Goal: Task Accomplishment & Management: Manage account settings

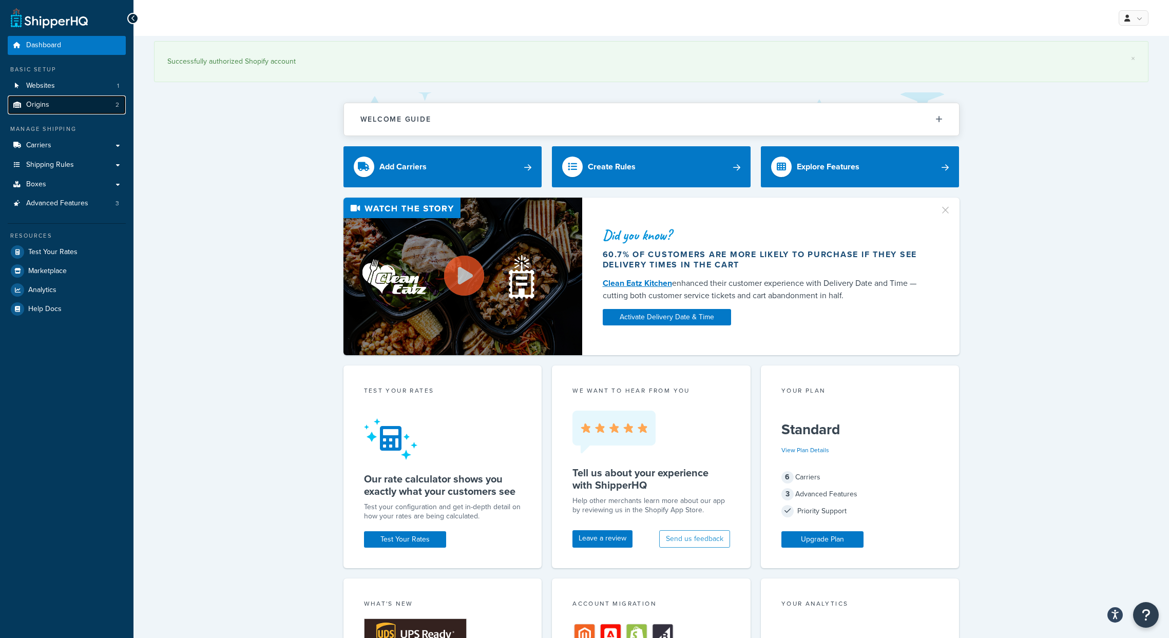
click at [71, 105] on link "Origins 2" at bounding box center [67, 104] width 118 height 19
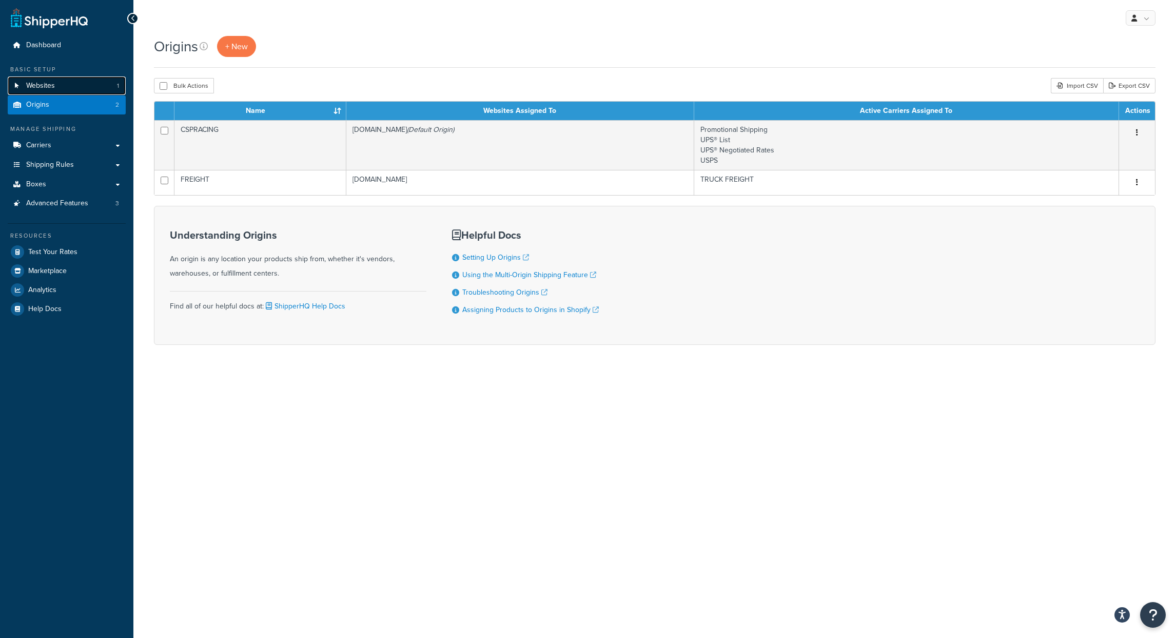
click at [71, 90] on link "Websites 1" at bounding box center [67, 85] width 118 height 19
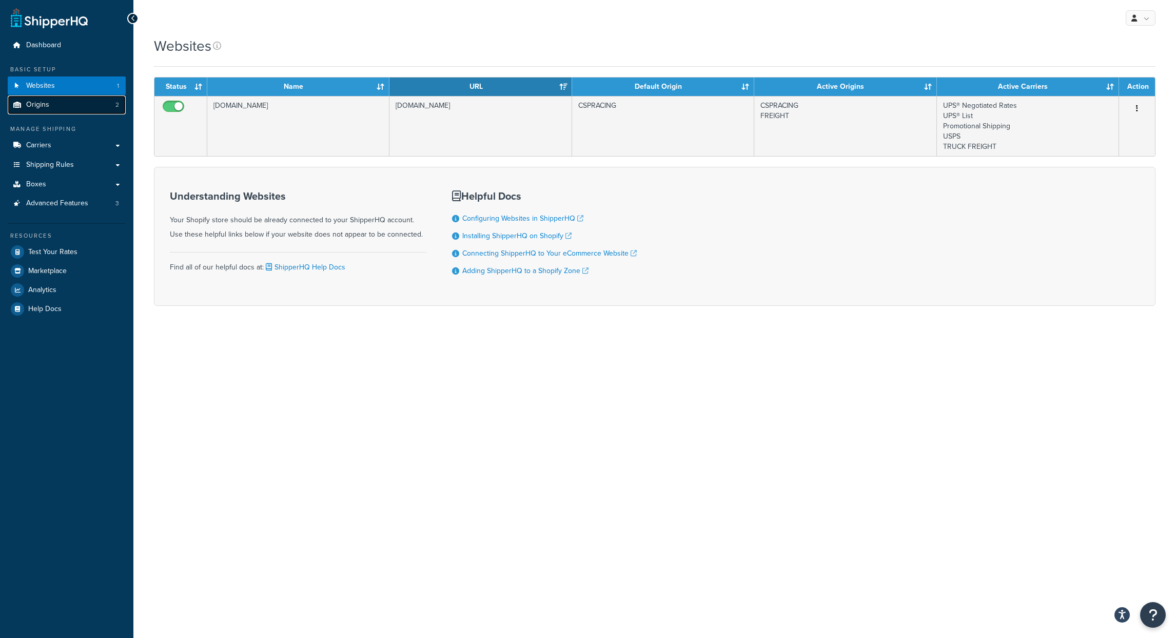
click at [71, 106] on link "Origins 2" at bounding box center [67, 104] width 118 height 19
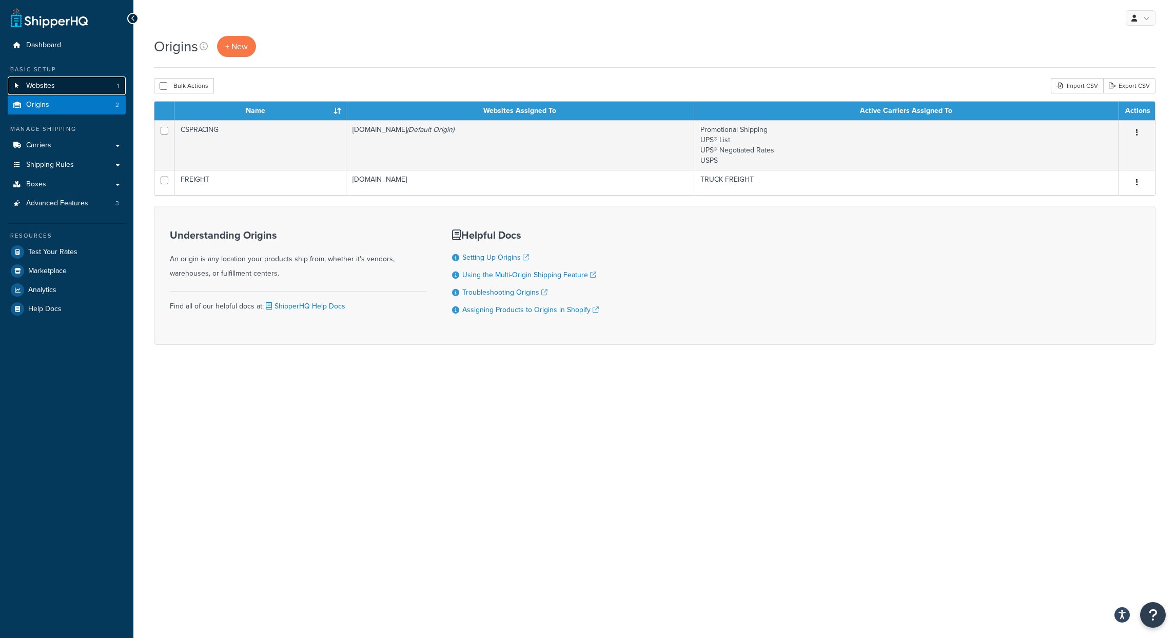
click at [68, 90] on link "Websites 1" at bounding box center [67, 85] width 118 height 19
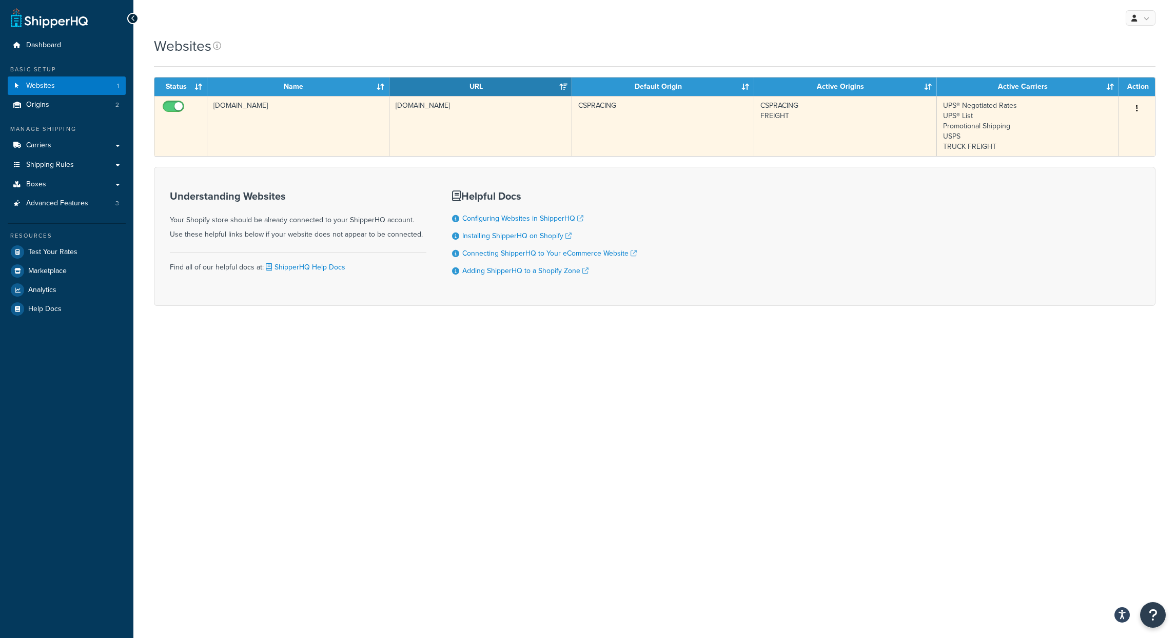
click at [1071, 110] on td "UPS® Negotiated Rates UPS® List Promotional Shipping USPS TRUCK FREIGHT" at bounding box center [1028, 126] width 182 height 60
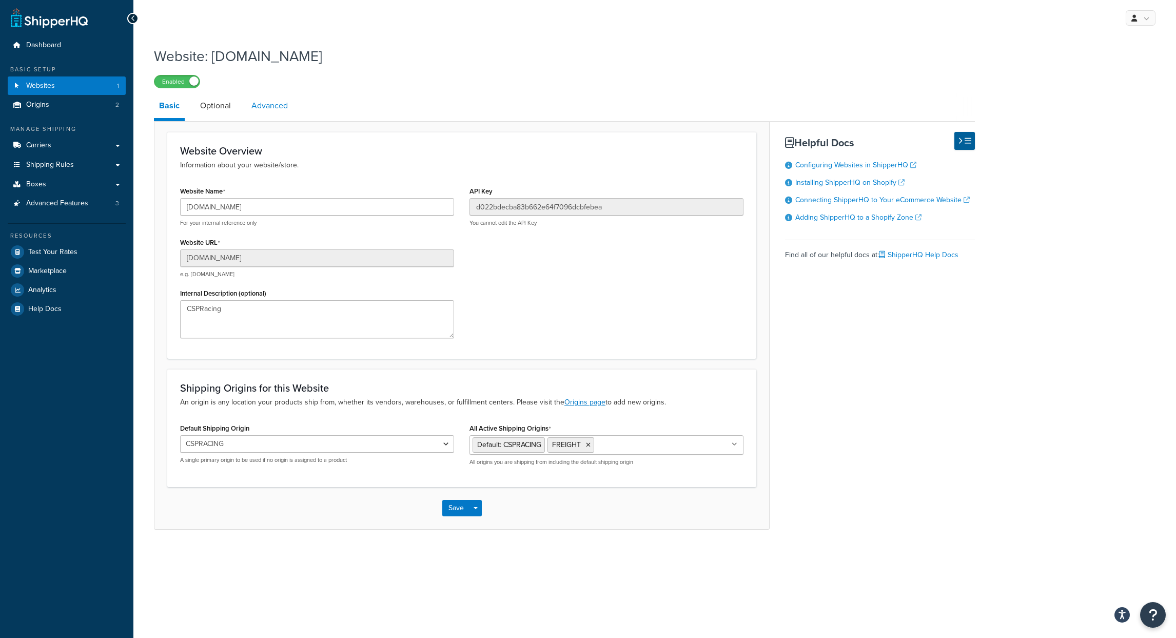
click at [275, 104] on link "Advanced" at bounding box center [269, 105] width 47 height 25
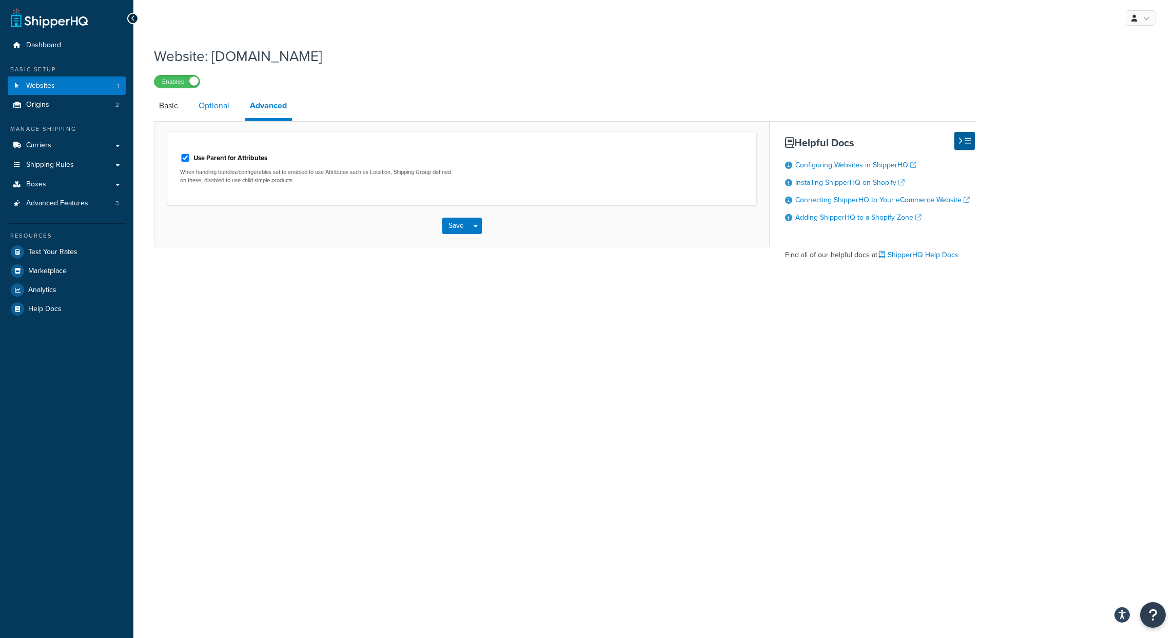
click at [225, 109] on link "Optional" at bounding box center [213, 105] width 41 height 25
click at [181, 111] on link "Basic" at bounding box center [168, 105] width 29 height 25
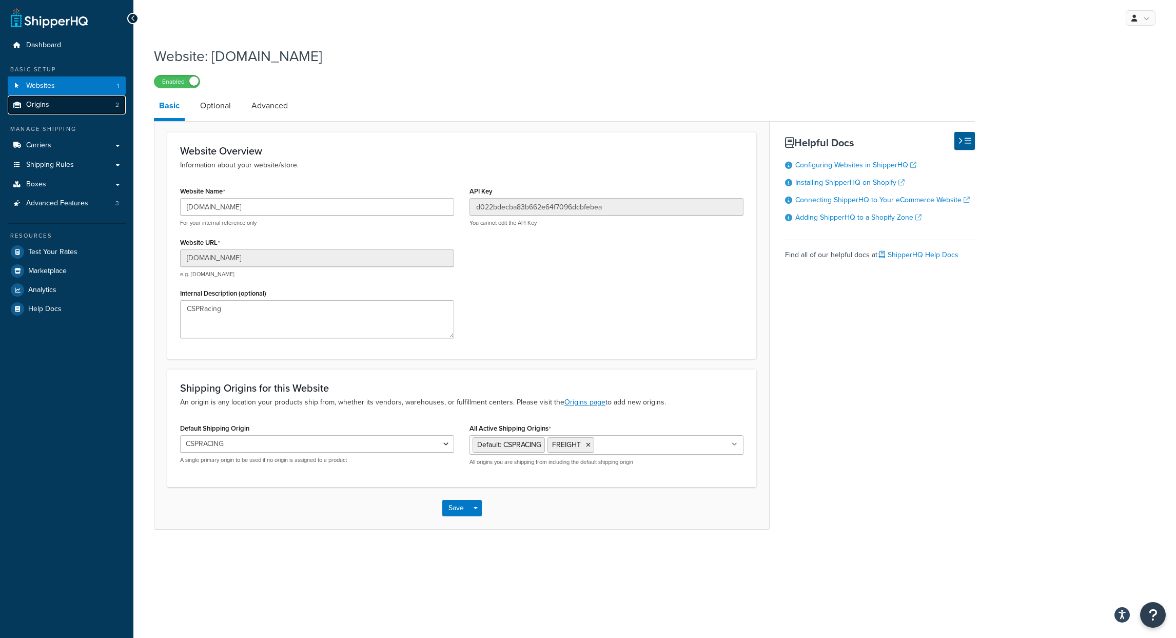
click at [50, 108] on link "Origins 2" at bounding box center [67, 104] width 118 height 19
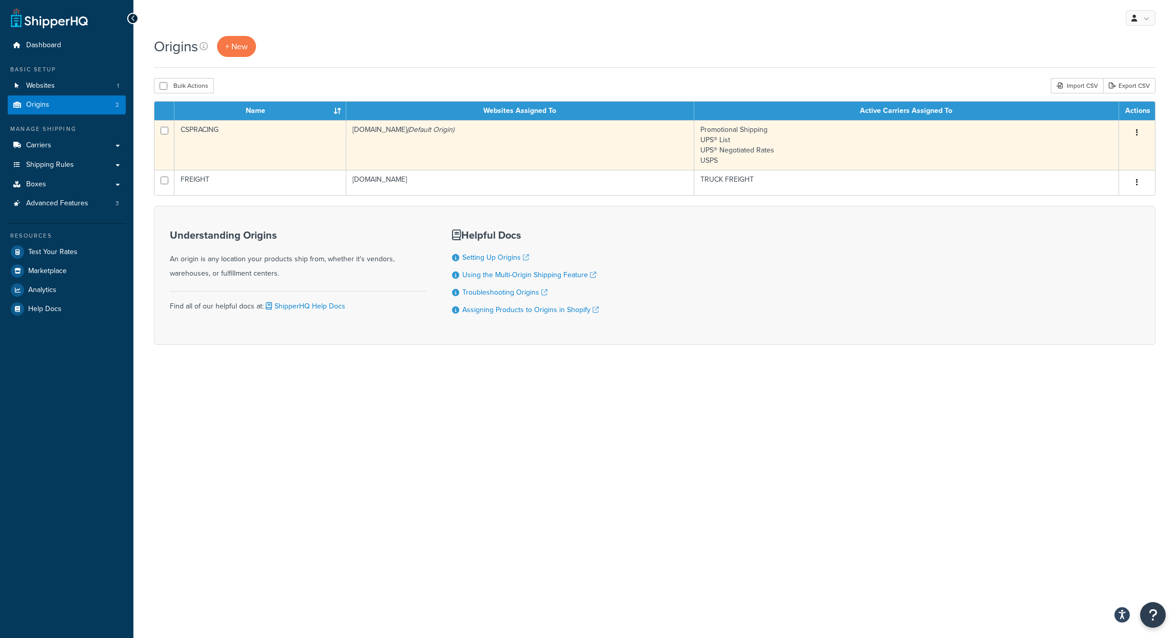
click at [762, 132] on td "Promotional Shipping UPS® List UPS® Negotiated Rates USPS" at bounding box center [906, 145] width 425 height 50
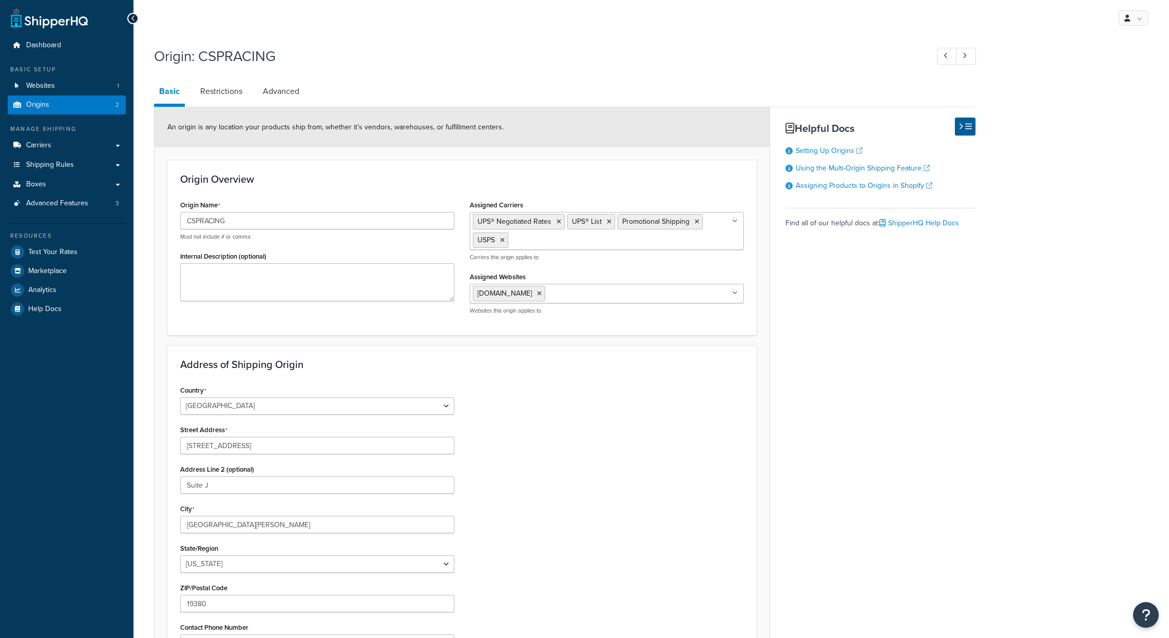
select select "38"
click at [224, 90] on link "Restrictions" at bounding box center [221, 91] width 52 height 25
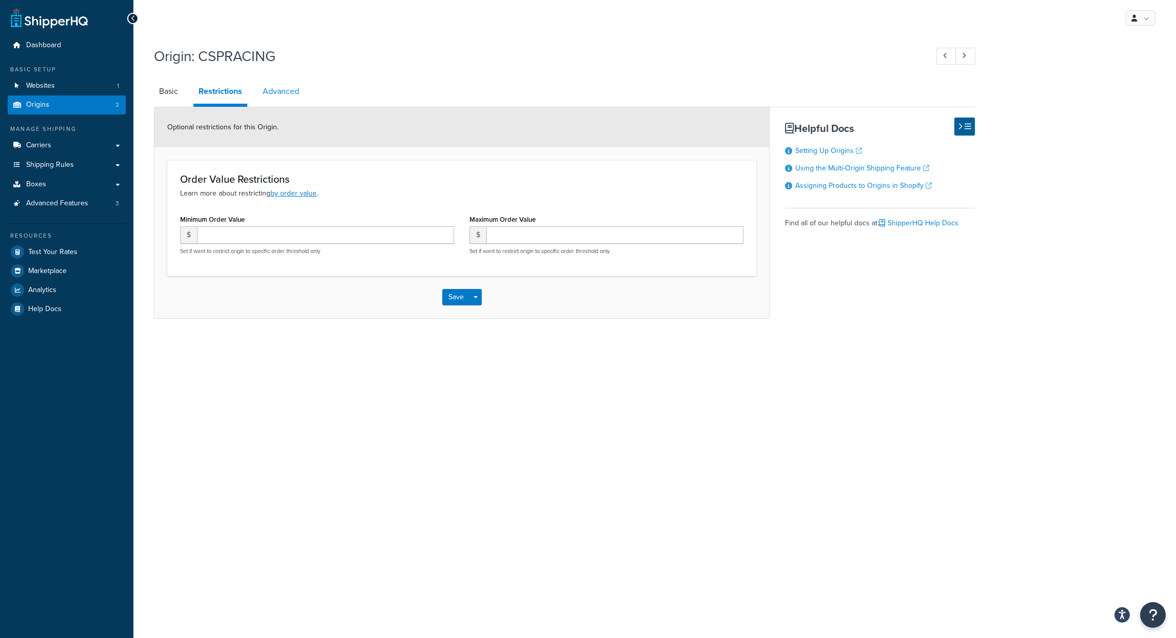
click at [291, 91] on link "Advanced" at bounding box center [281, 91] width 47 height 25
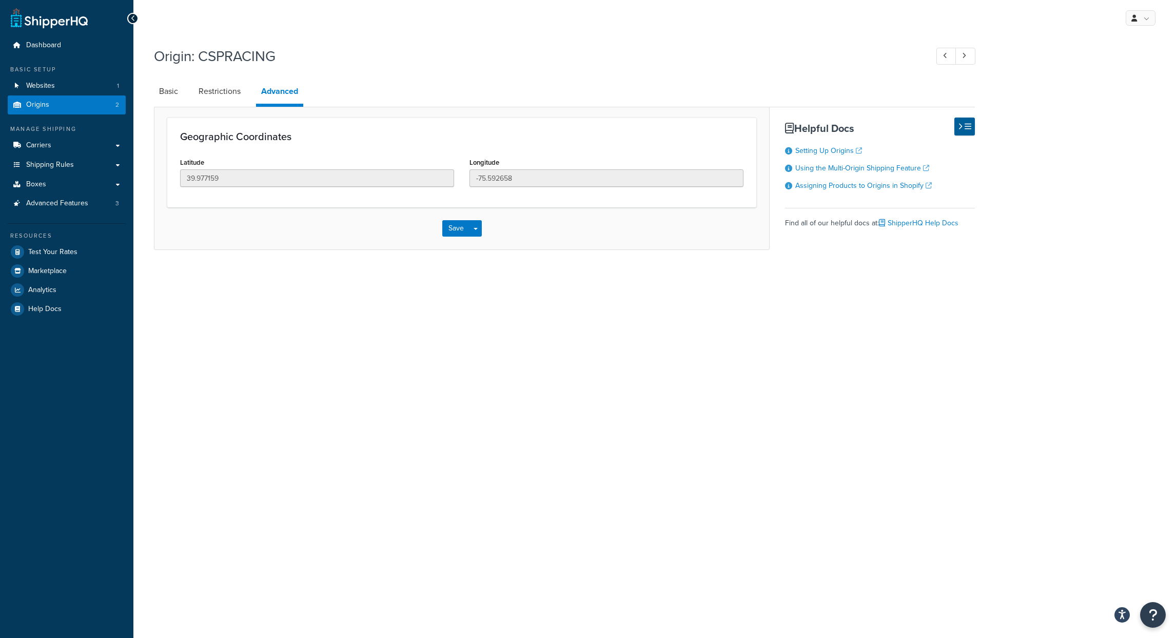
click at [186, 93] on li "Basic" at bounding box center [174, 91] width 40 height 25
click at [177, 92] on link "Basic" at bounding box center [168, 91] width 29 height 25
select select "38"
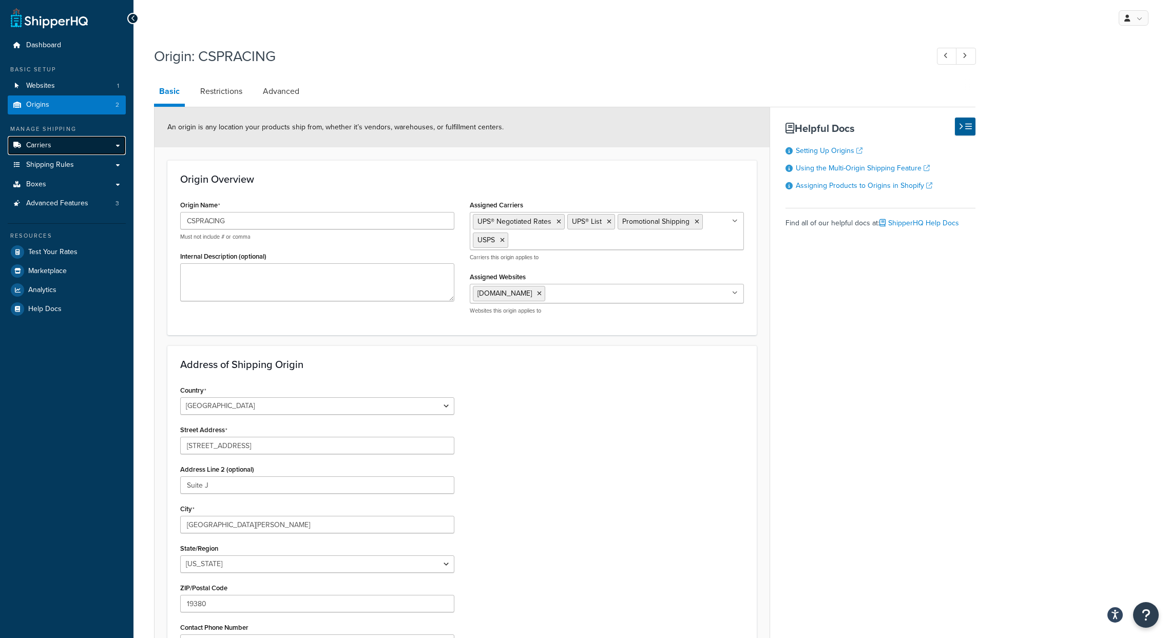
click at [62, 147] on link "Carriers" at bounding box center [67, 145] width 118 height 19
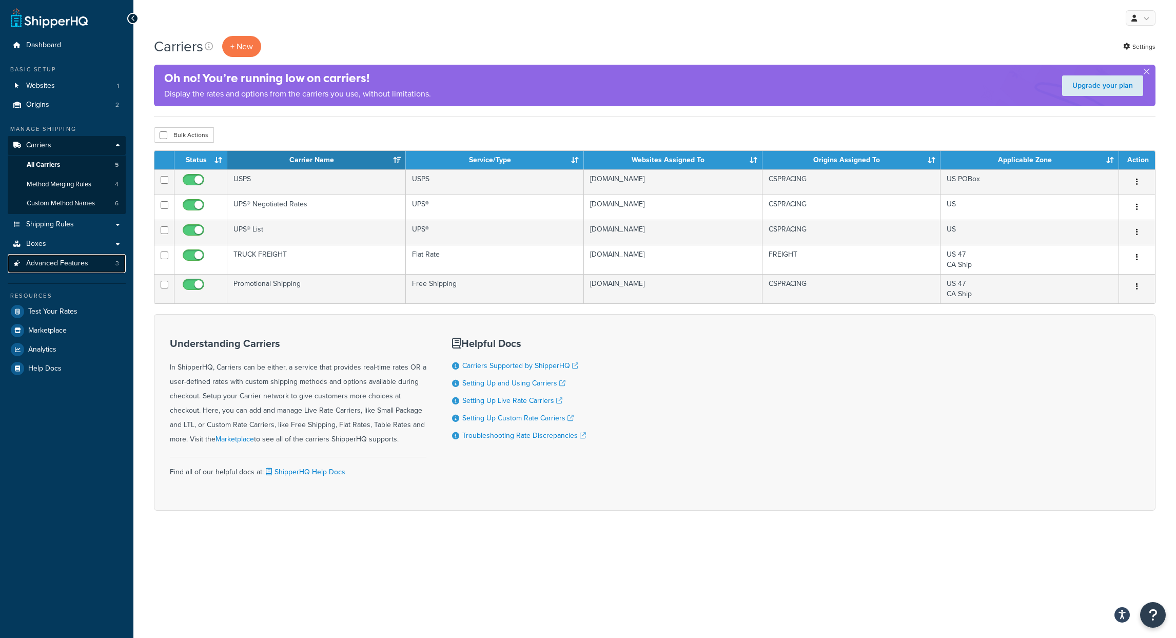
click at [63, 262] on span "Advanced Features" at bounding box center [57, 263] width 62 height 9
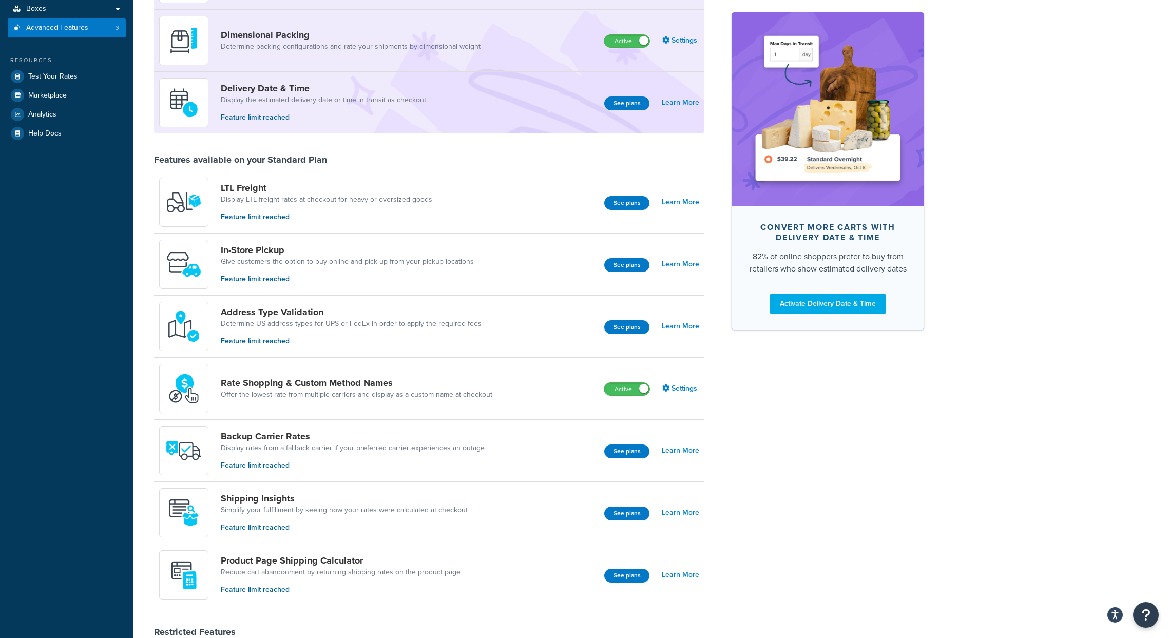
scroll to position [205, 0]
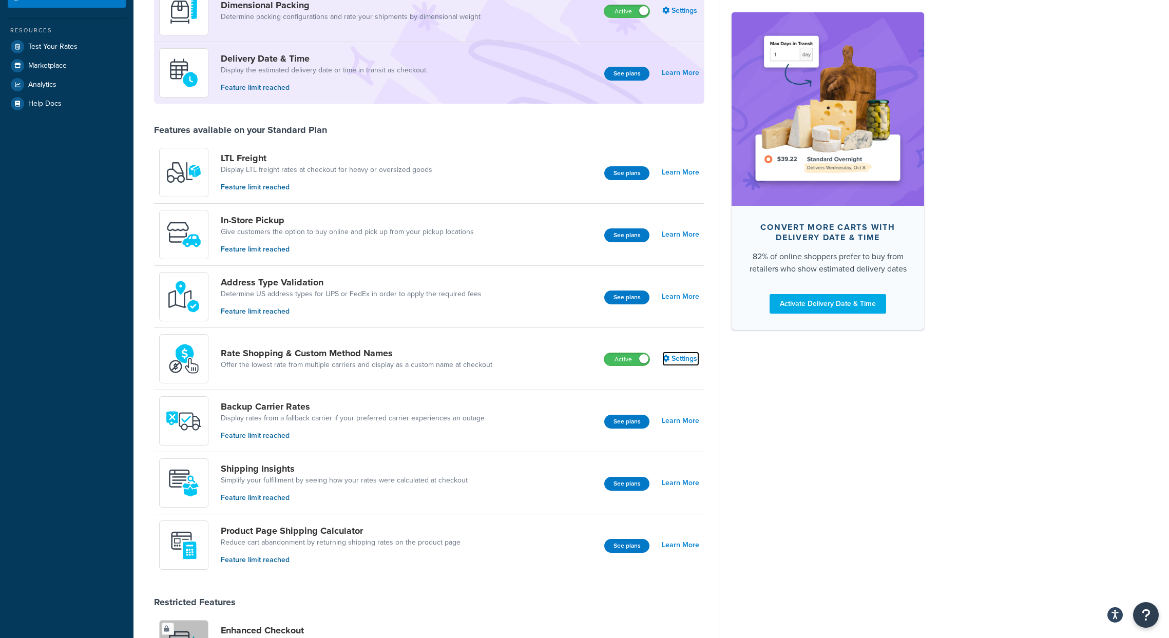
click at [678, 360] on link "Settings" at bounding box center [680, 359] width 37 height 14
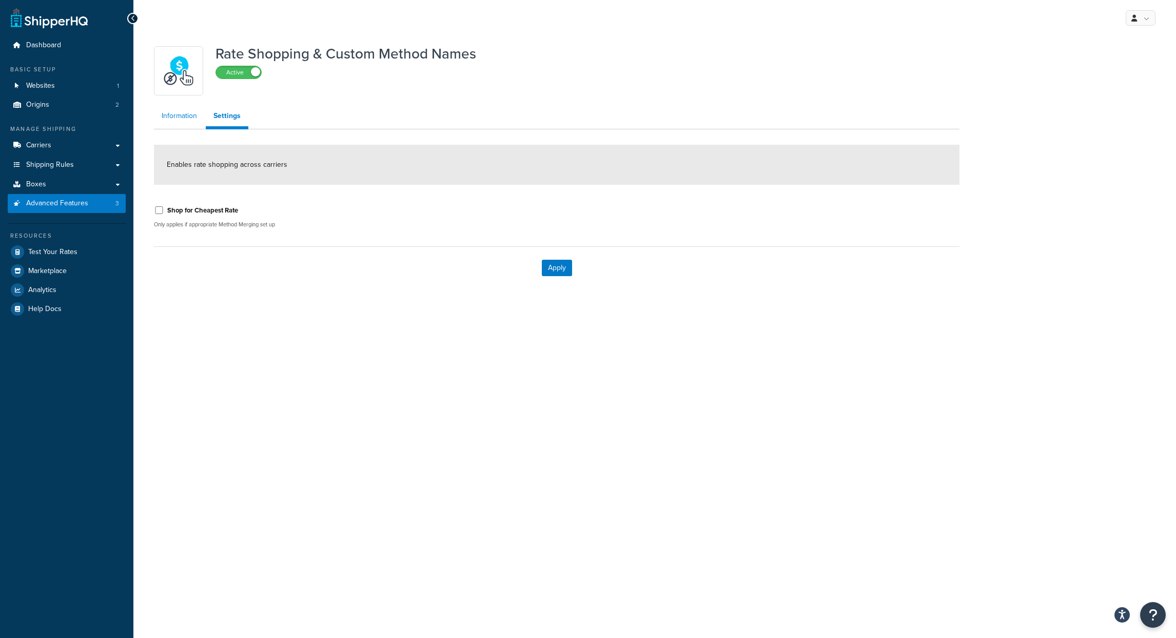
click at [187, 121] on link "Information" at bounding box center [179, 116] width 51 height 21
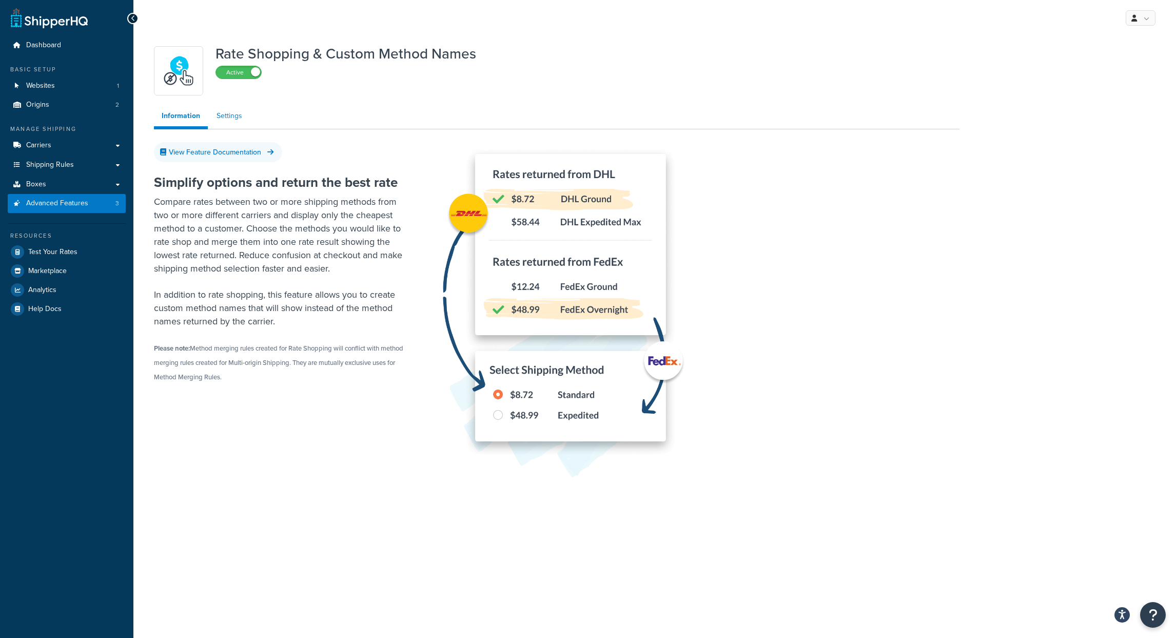
click at [227, 116] on link "Settings" at bounding box center [229, 116] width 41 height 21
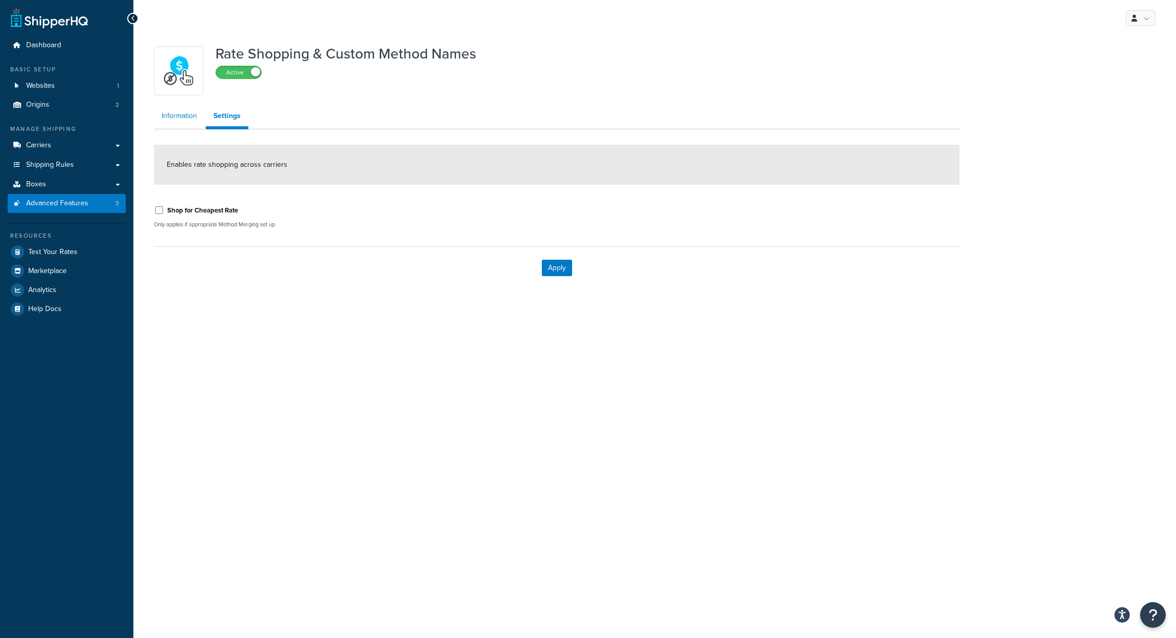
click at [186, 121] on link "Information" at bounding box center [179, 116] width 51 height 21
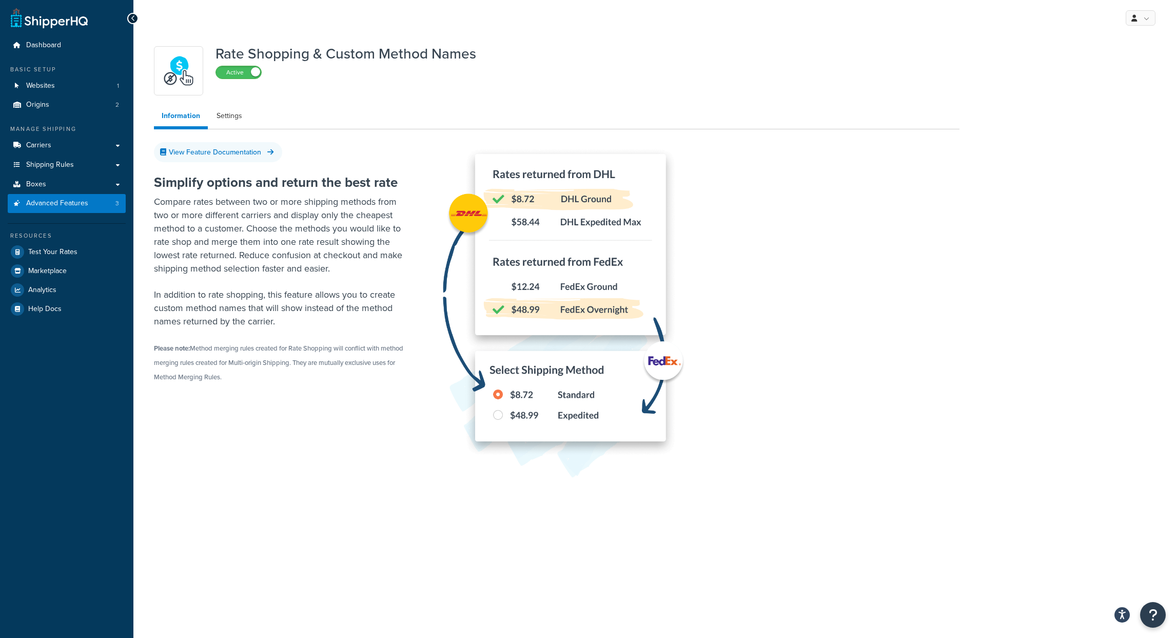
click at [132, 18] on icon at bounding box center [133, 18] width 5 height 7
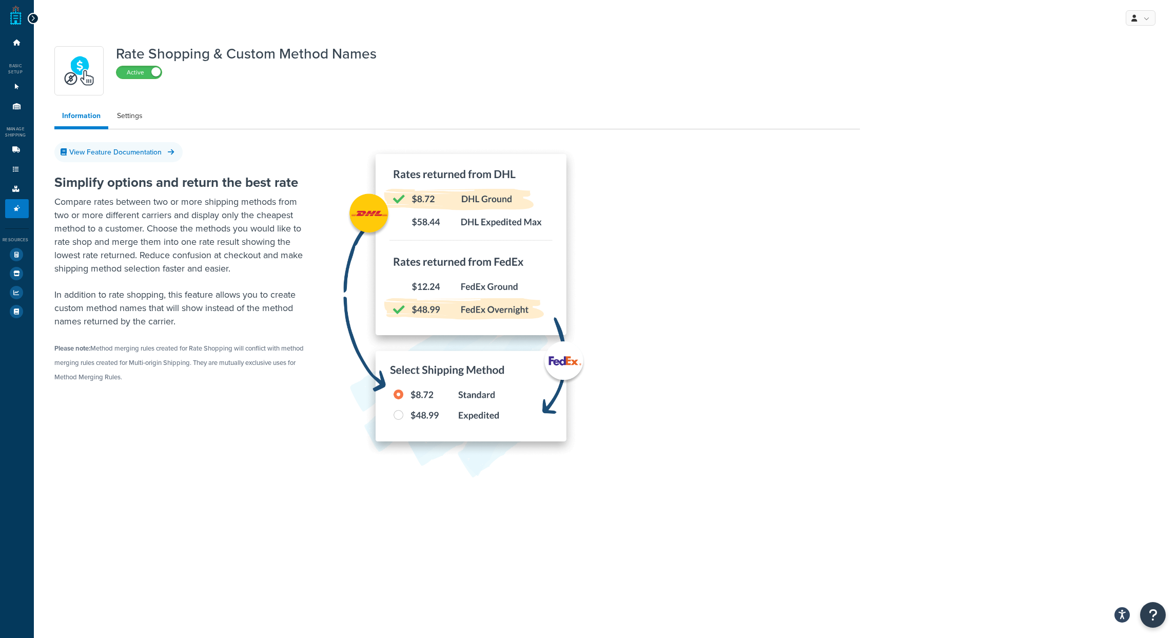
click at [32, 13] on div at bounding box center [33, 18] width 11 height 11
click at [33, 22] on icon at bounding box center [33, 18] width 5 height 7
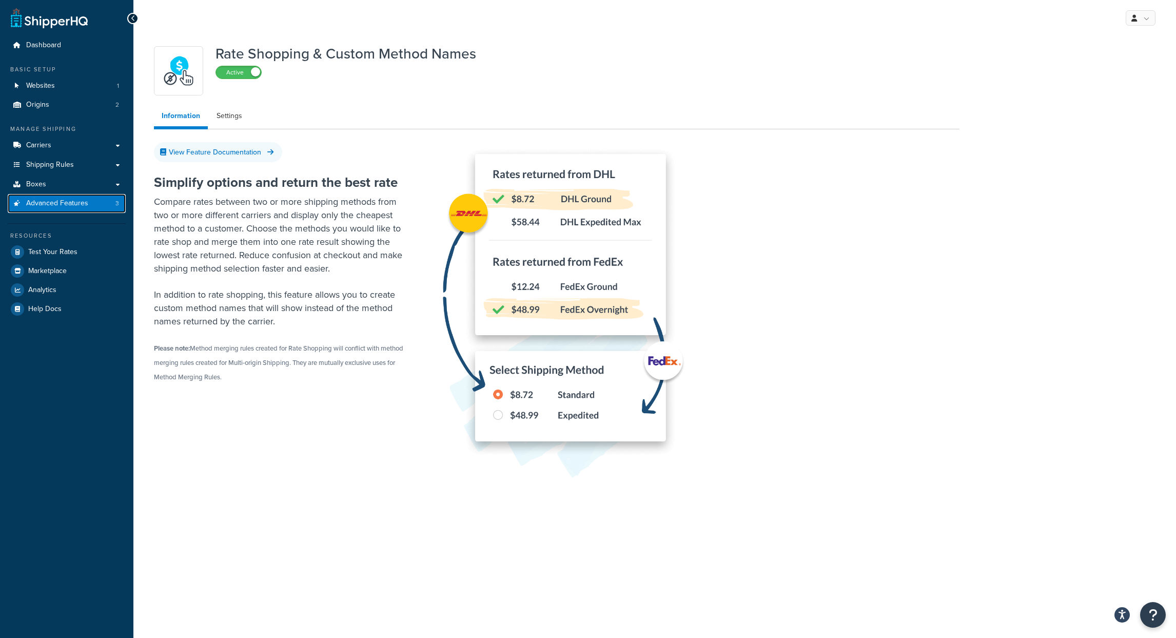
click at [83, 207] on span "Advanced Features" at bounding box center [57, 203] width 62 height 9
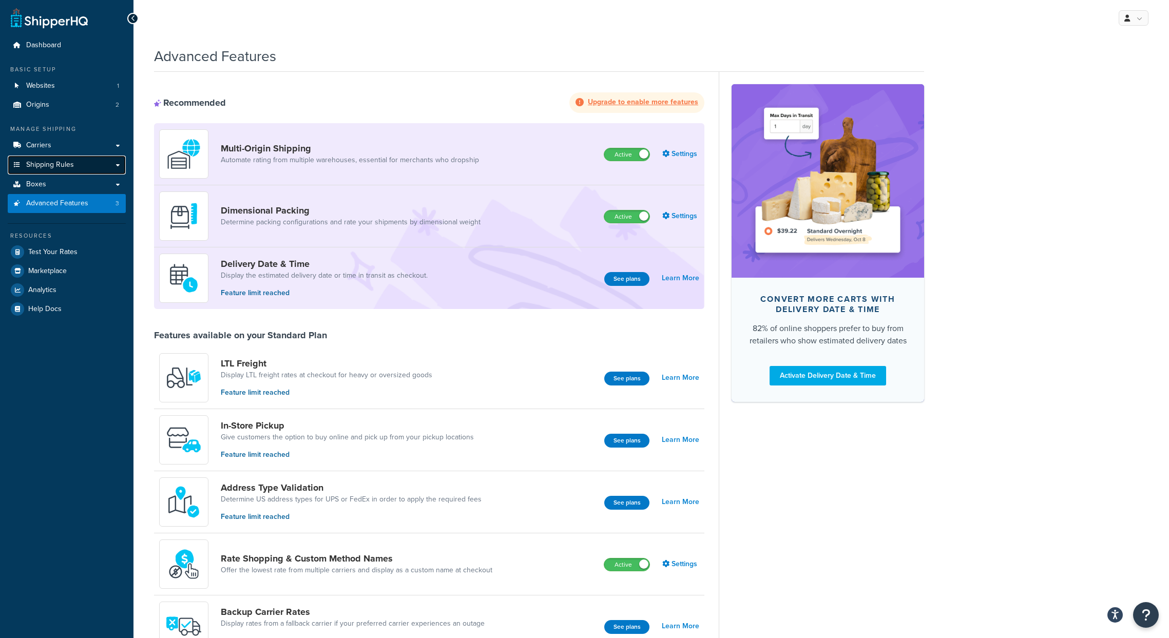
click at [65, 170] on link "Shipping Rules" at bounding box center [67, 164] width 118 height 19
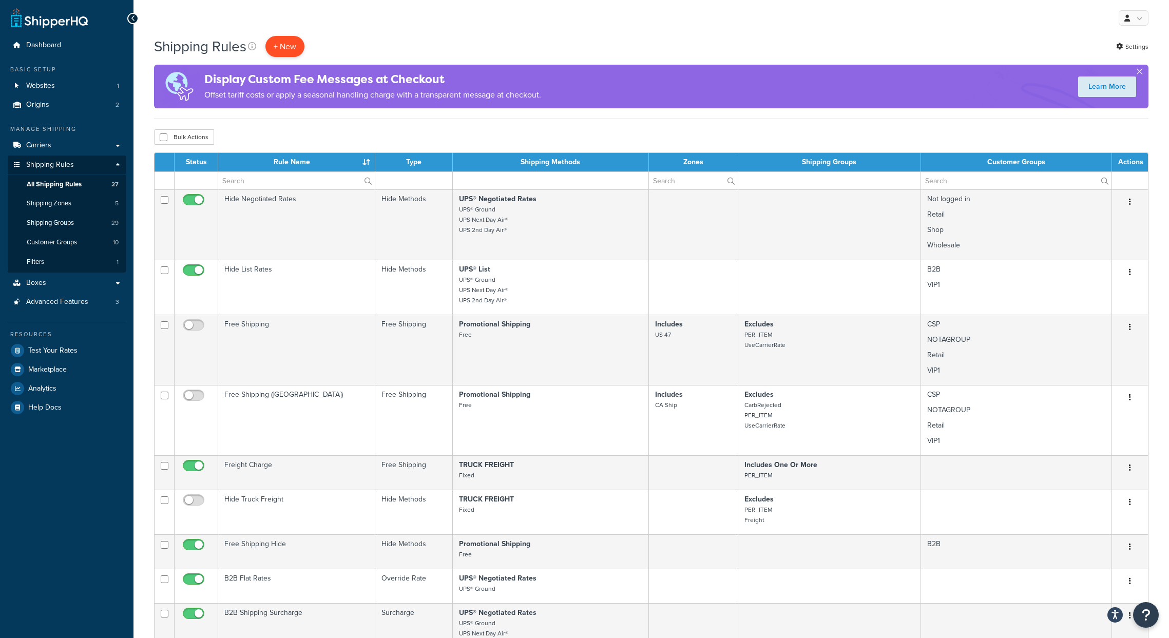
click at [275, 43] on p "+ New" at bounding box center [284, 46] width 39 height 21
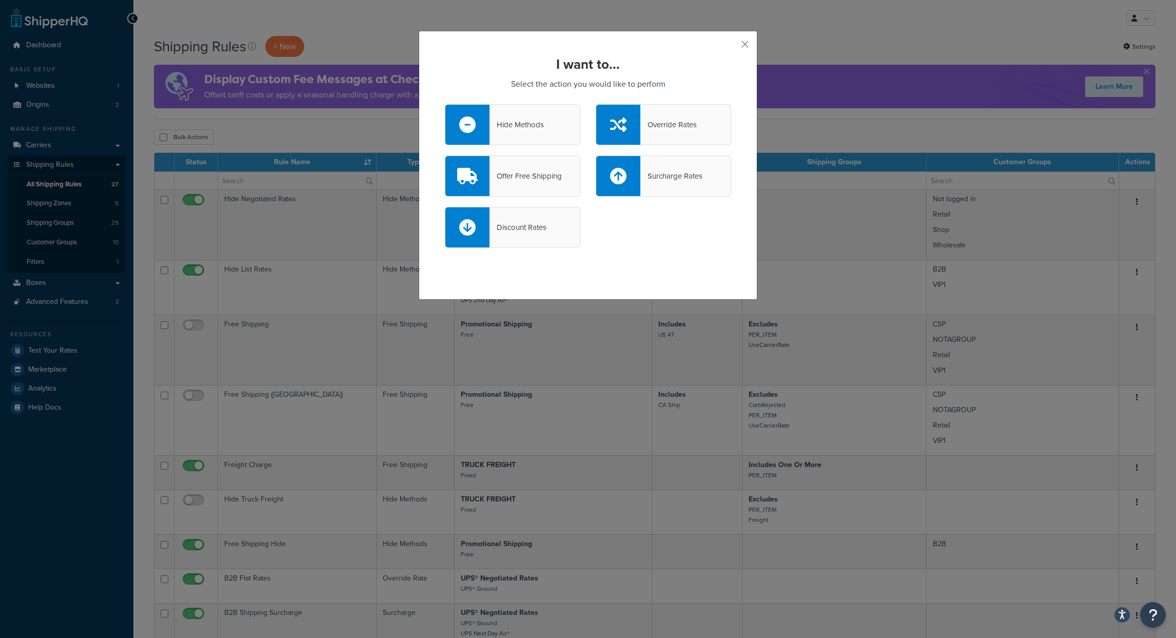
click at [510, 122] on div "Hide Methods" at bounding box center [517, 125] width 54 height 14
click at [0, 0] on input "Hide Methods" at bounding box center [0, 0] width 0 height 0
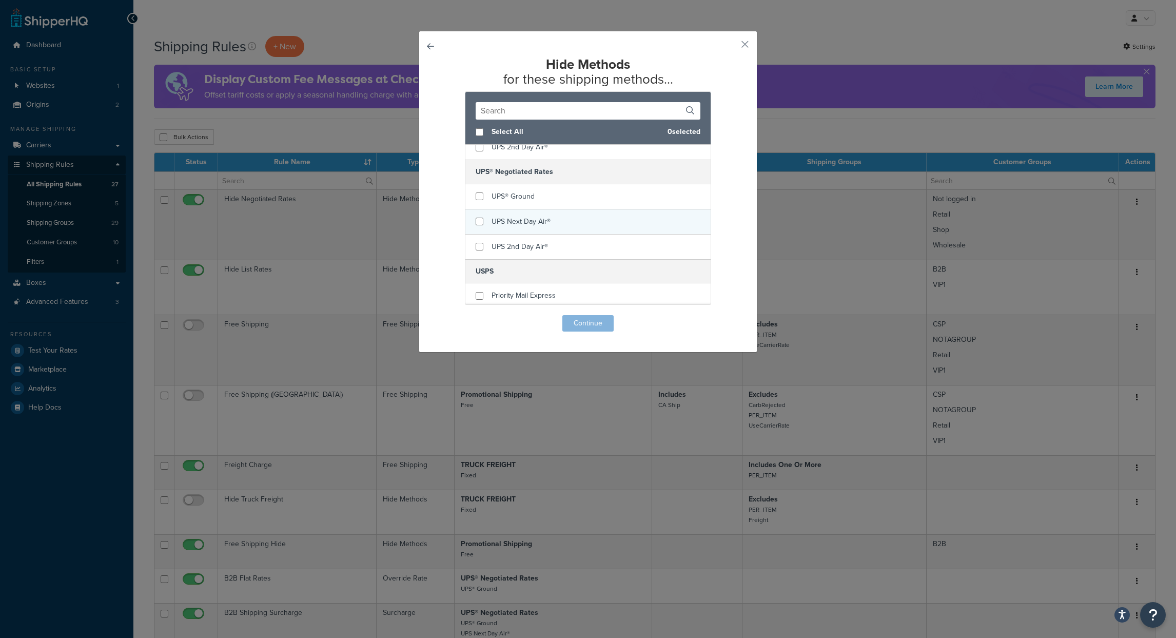
scroll to position [185, 0]
click at [476, 191] on input "checkbox" at bounding box center [480, 193] width 8 height 8
checkbox input "true"
click at [472, 212] on div "UPS Next Day Air®" at bounding box center [587, 218] width 245 height 25
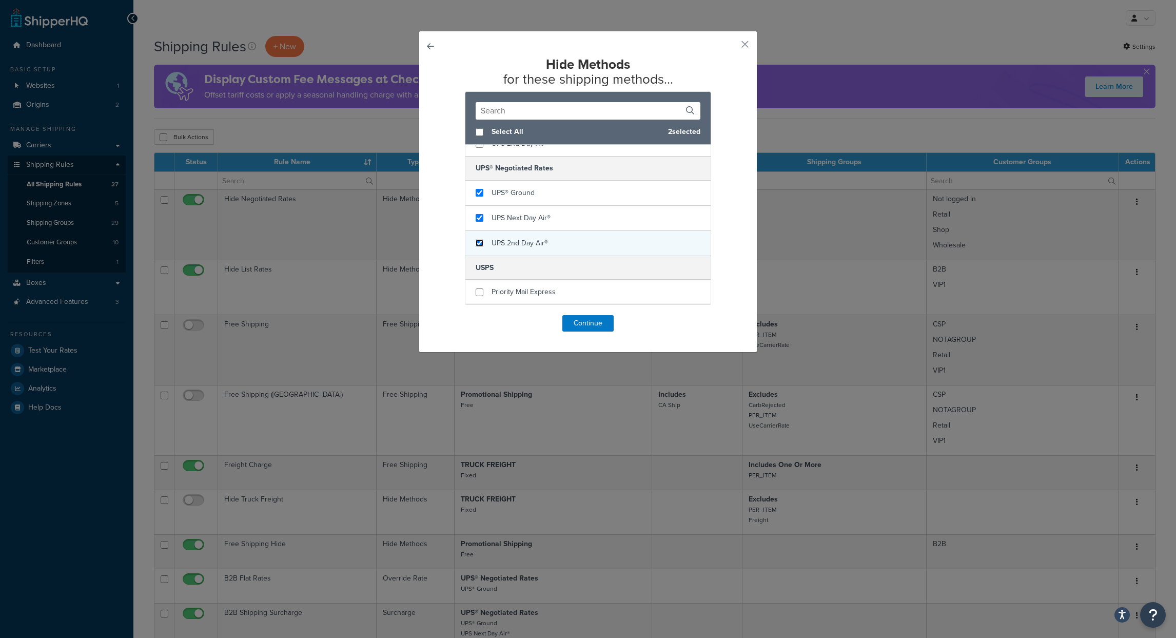
click at [476, 240] on input "checkbox" at bounding box center [480, 243] width 8 height 8
checkbox input "true"
click at [574, 328] on button "Continue" at bounding box center [587, 323] width 51 height 16
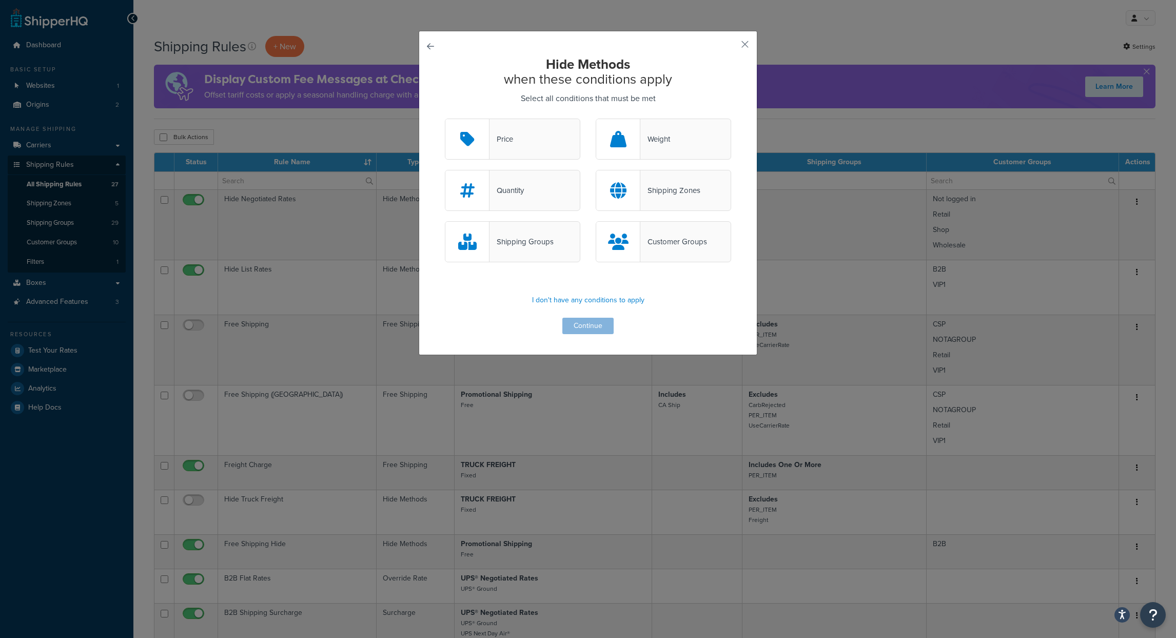
click at [641, 244] on div "Customer Groups" at bounding box center [673, 242] width 67 height 14
click at [0, 0] on input "Customer Groups" at bounding box center [0, 0] width 0 height 0
click at [588, 330] on button "Continue" at bounding box center [587, 326] width 51 height 16
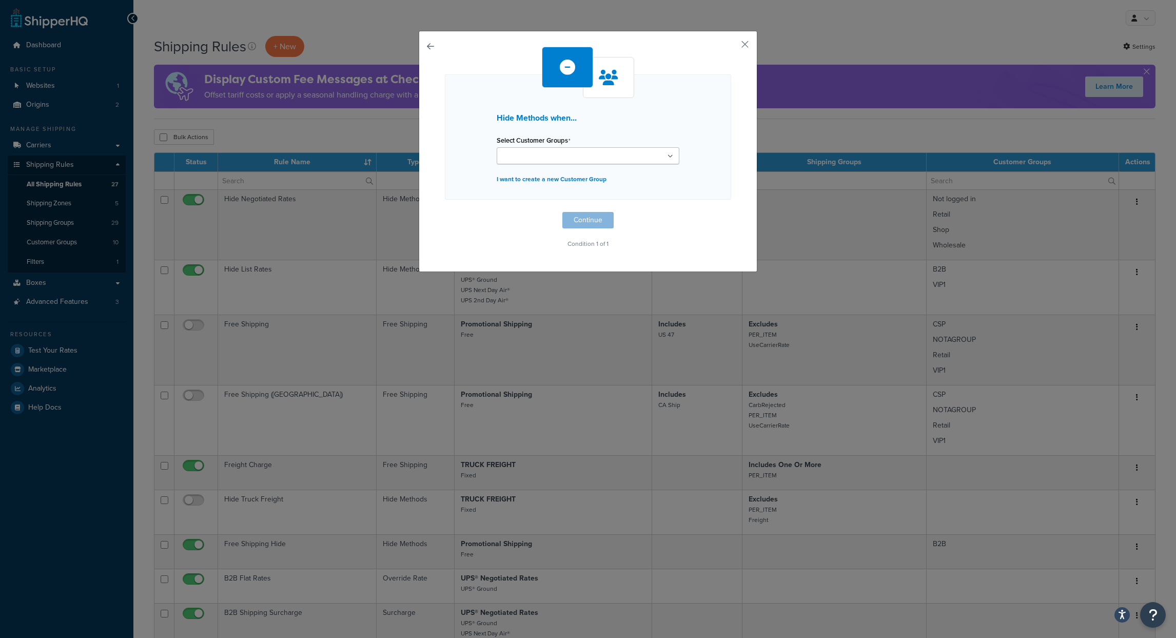
click at [520, 154] on input "Select Customer Groups" at bounding box center [545, 156] width 91 height 11
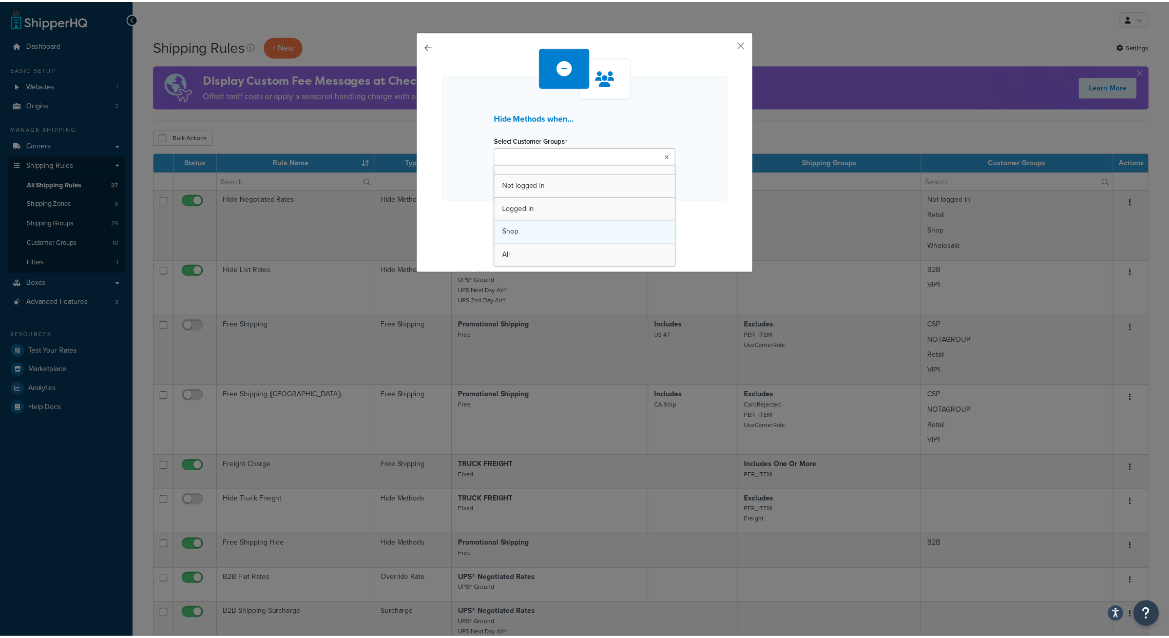
scroll to position [106, 0]
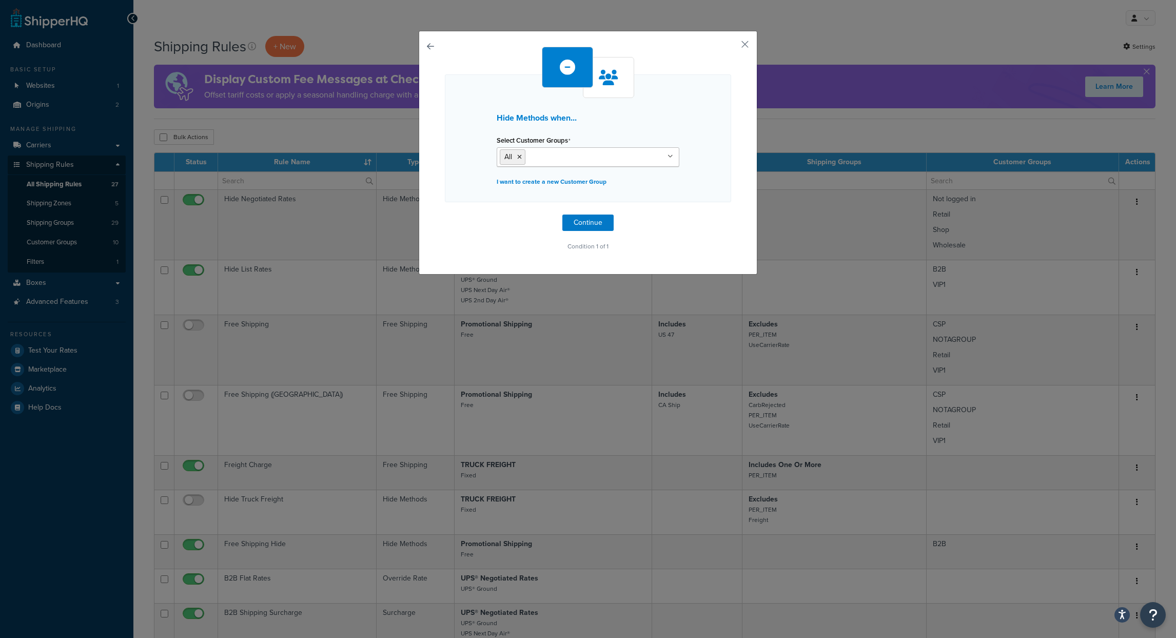
click at [697, 231] on div "Hide Methods when... Select Customer Groups All Retail Wholesale NOTAGROUP B2B …" at bounding box center [588, 150] width 286 height 207
click at [731, 47] on button "button" at bounding box center [730, 48] width 3 height 3
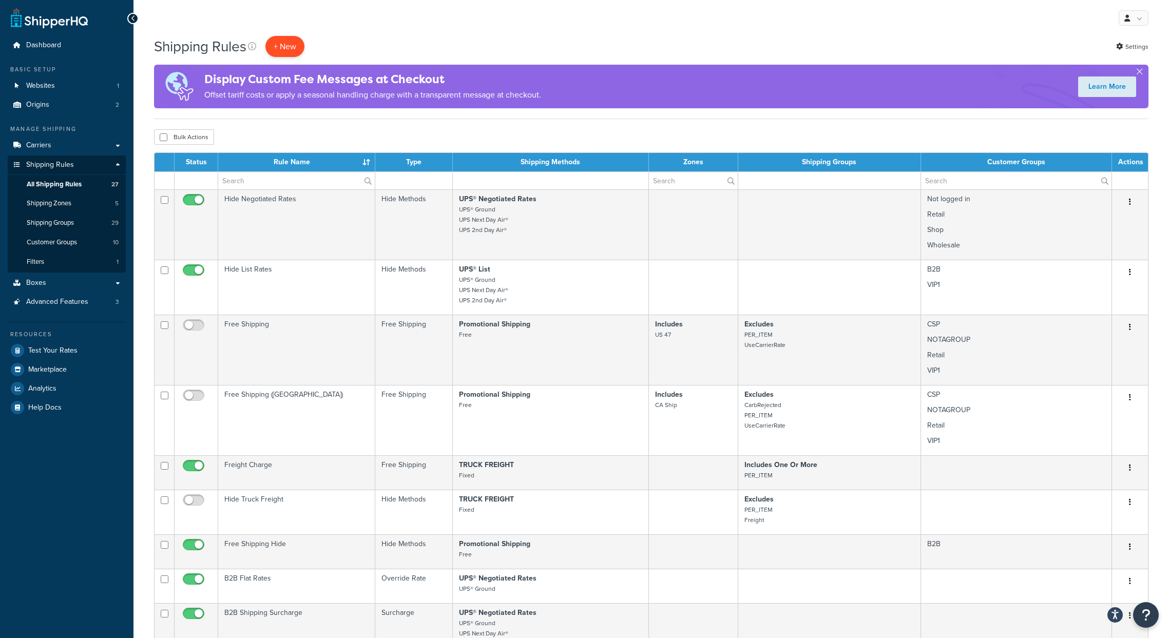
click at [276, 45] on p "+ New" at bounding box center [284, 46] width 39 height 21
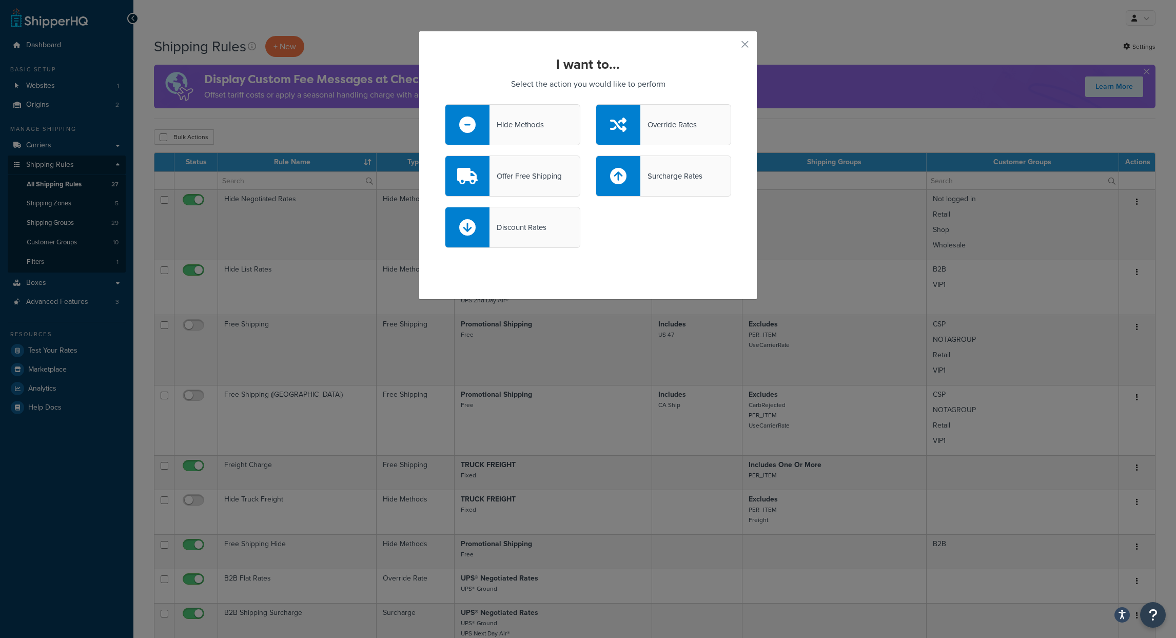
click at [651, 123] on div "Override Rates" at bounding box center [668, 125] width 56 height 14
click at [0, 0] on input "Override Rates" at bounding box center [0, 0] width 0 height 0
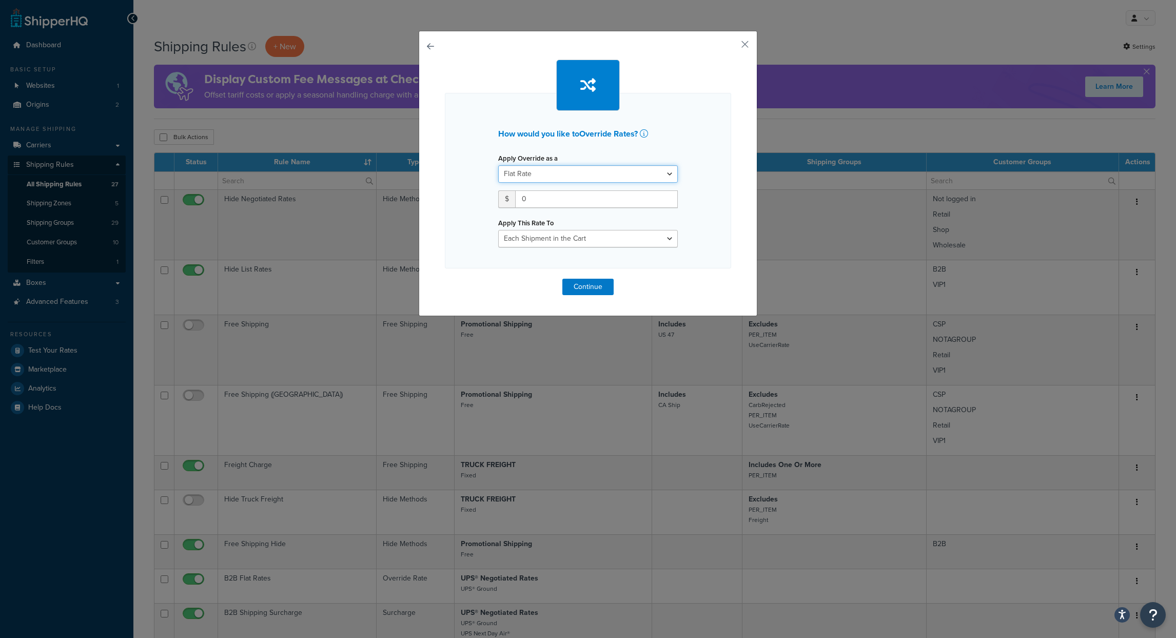
click at [555, 169] on select "Flat Rate Percentage Flat Rate & Percentage" at bounding box center [588, 173] width 180 height 17
click at [731, 47] on button "button" at bounding box center [730, 48] width 3 height 3
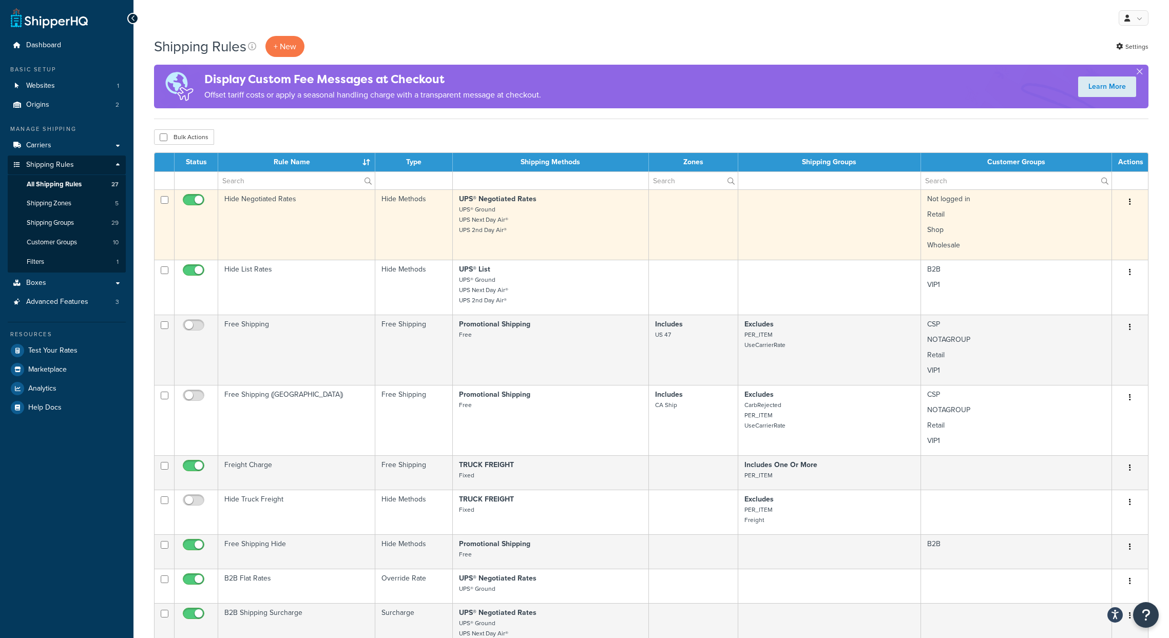
click at [1133, 200] on button "button" at bounding box center [1129, 202] width 14 height 16
click at [992, 218] on p "Retail" at bounding box center [1016, 214] width 178 height 10
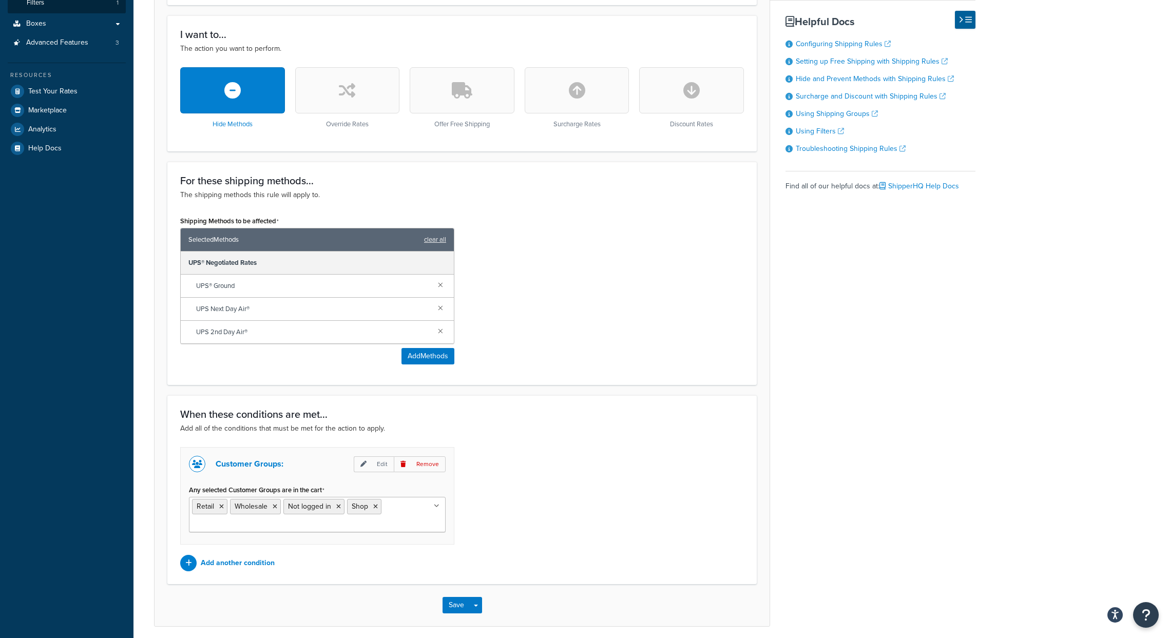
scroll to position [301, 0]
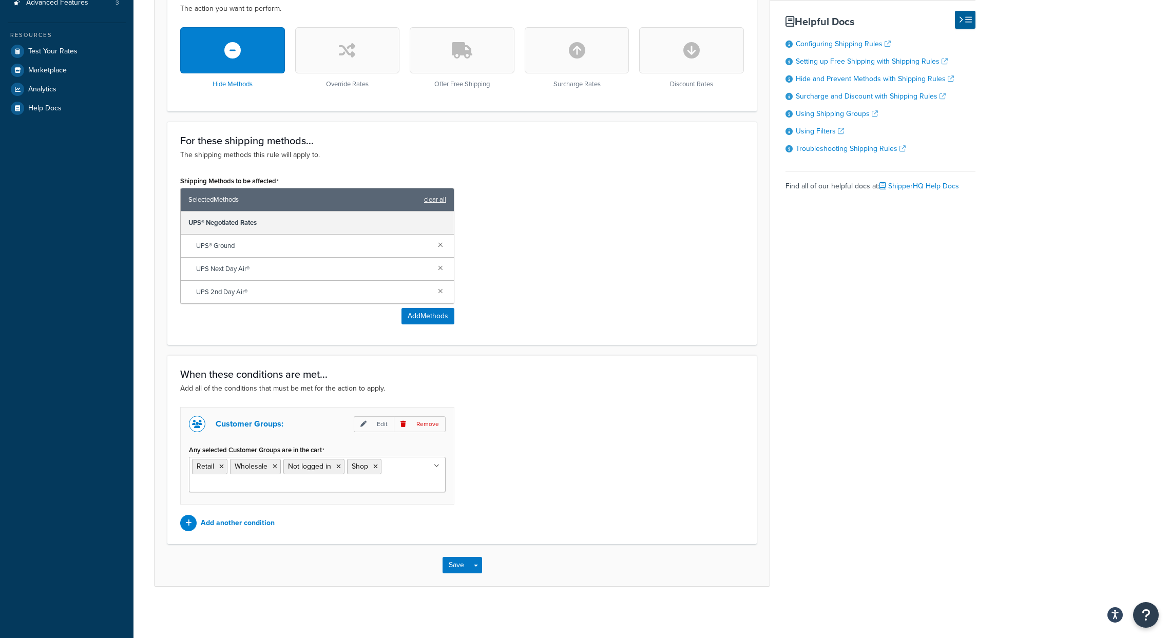
click at [423, 480] on ul "Retail Wholesale Not logged in Shop" at bounding box center [317, 474] width 257 height 35
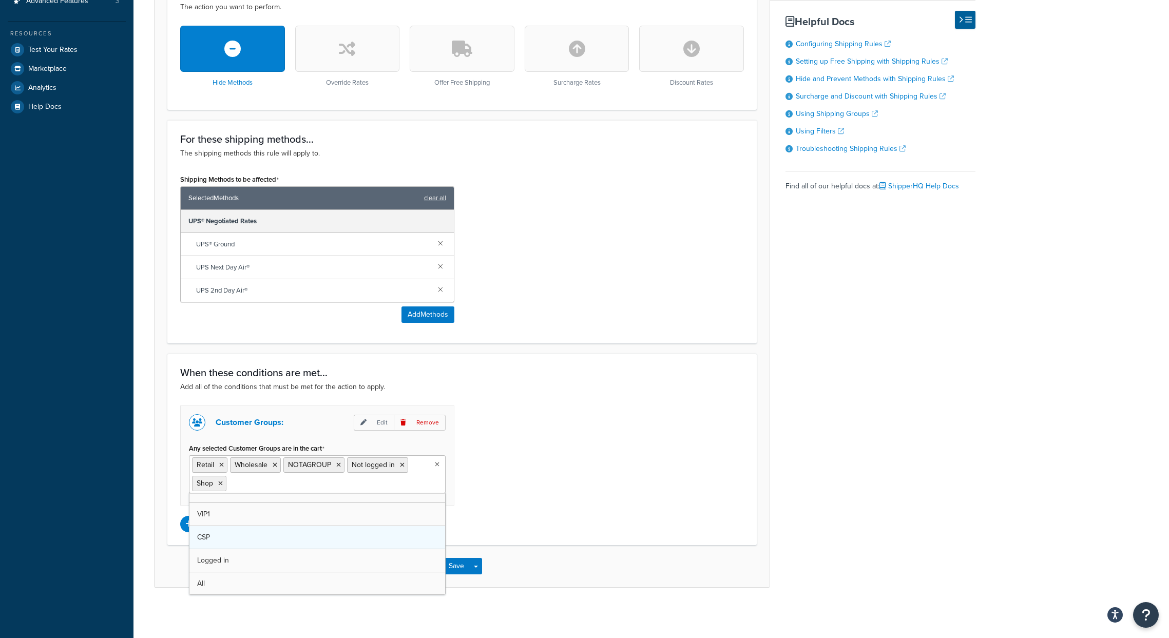
scroll to position [13, 0]
click at [580, 494] on div "Customer Groups: Edit Remove Any selected Customer Groups are in the cart Retai…" at bounding box center [461, 468] width 579 height 127
click at [447, 569] on button "Save" at bounding box center [456, 566] width 28 height 16
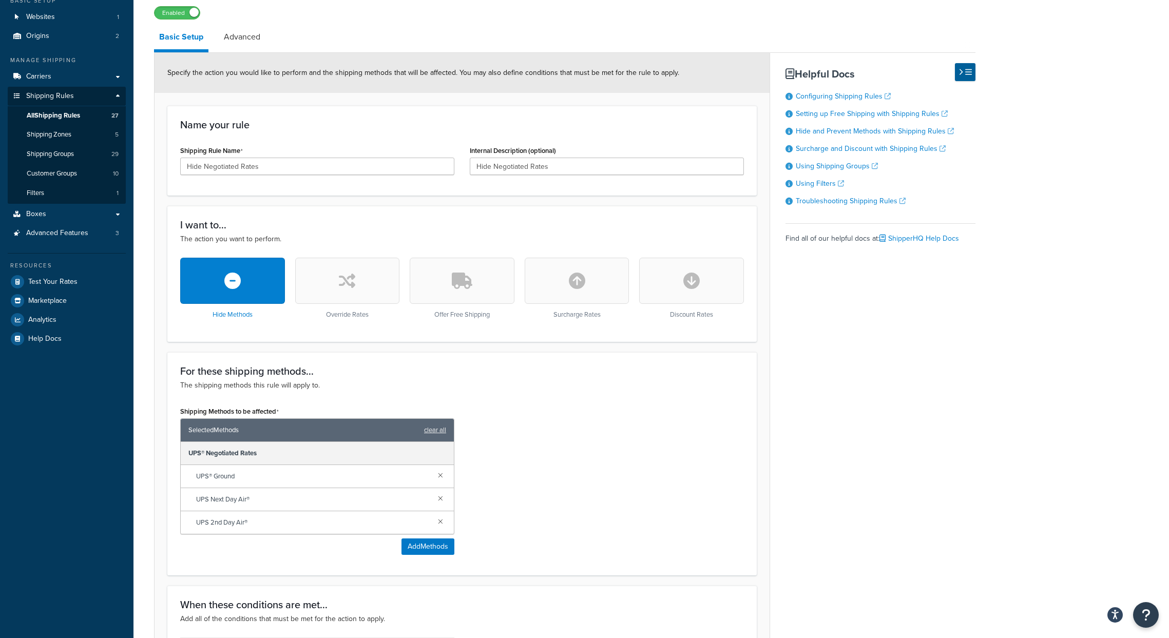
scroll to position [303, 0]
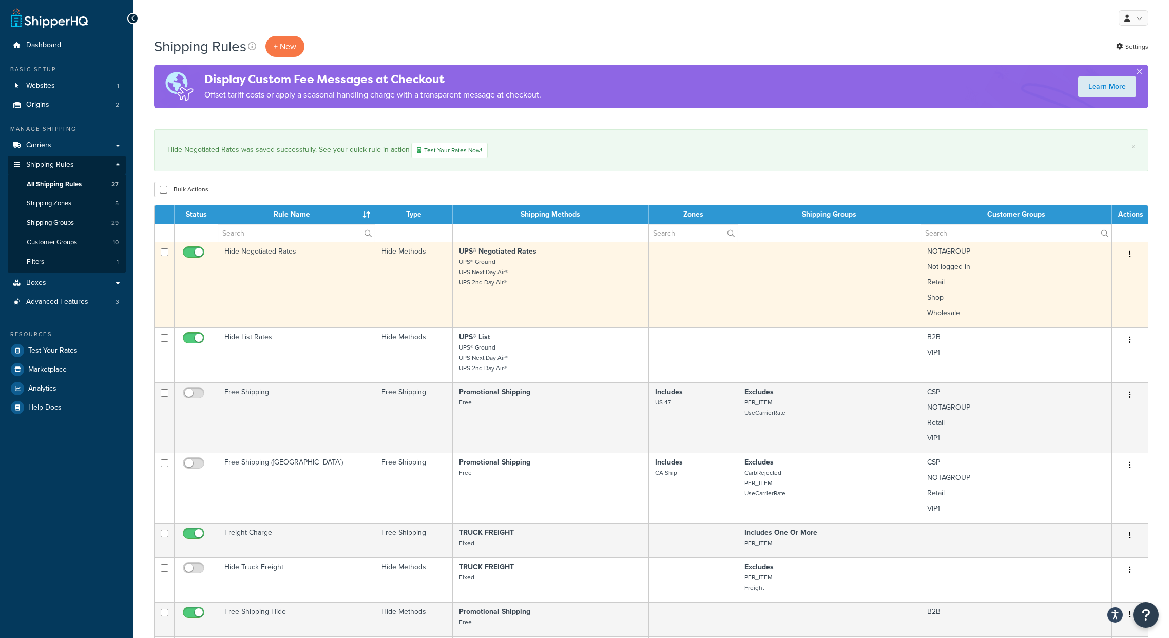
click at [314, 295] on td "Hide Negotiated Rates" at bounding box center [296, 285] width 157 height 86
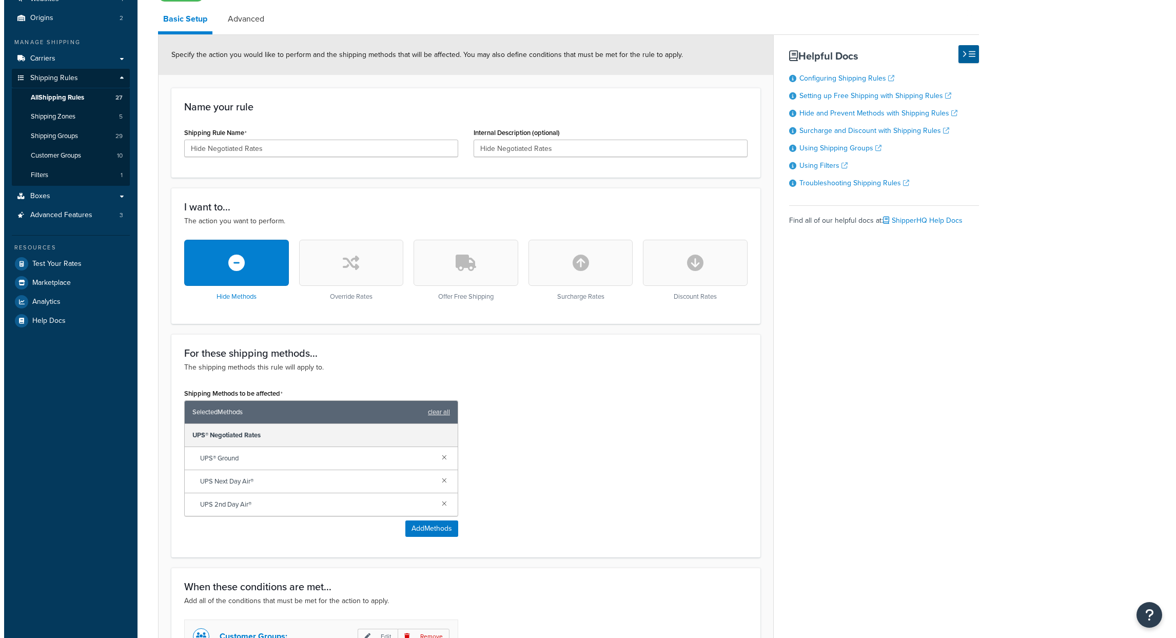
scroll to position [303, 0]
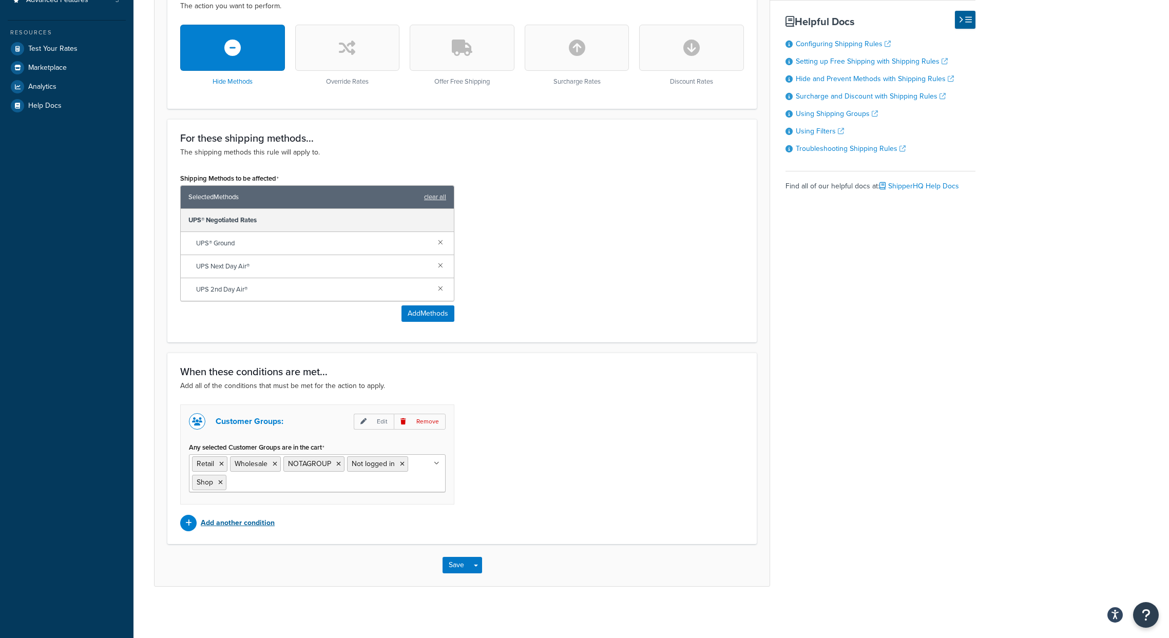
click at [244, 523] on p "Add another condition" at bounding box center [238, 523] width 74 height 14
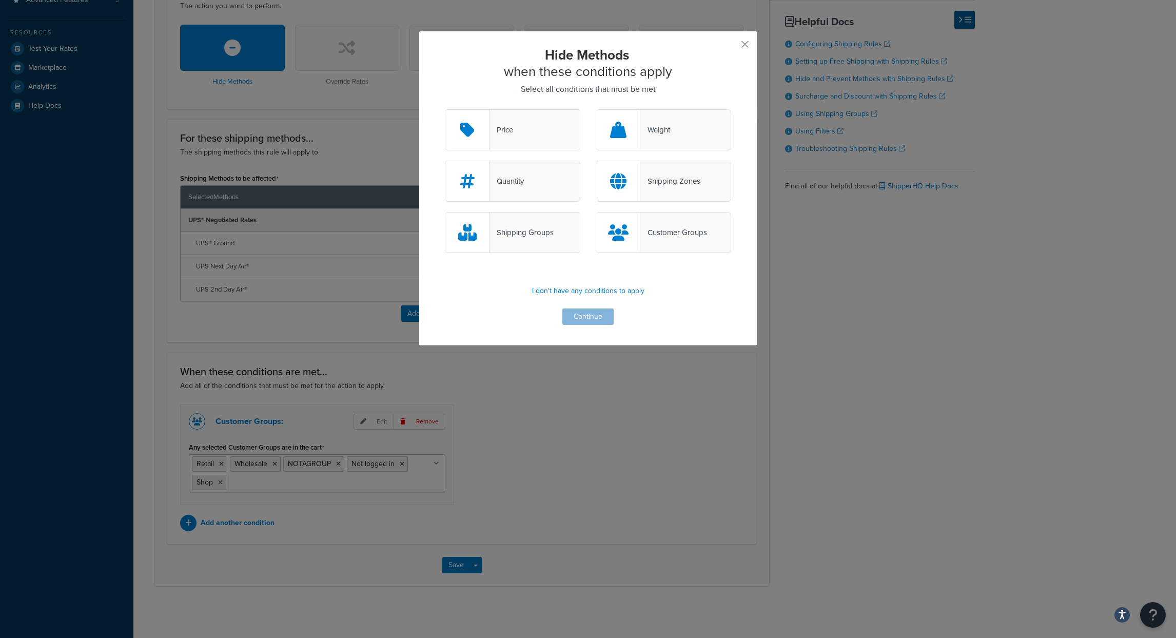
click at [694, 182] on div "Shipping Zones" at bounding box center [670, 181] width 60 height 14
click at [0, 0] on input "Shipping Zones" at bounding box center [0, 0] width 0 height 0
click at [602, 317] on button "Continue" at bounding box center [587, 316] width 51 height 16
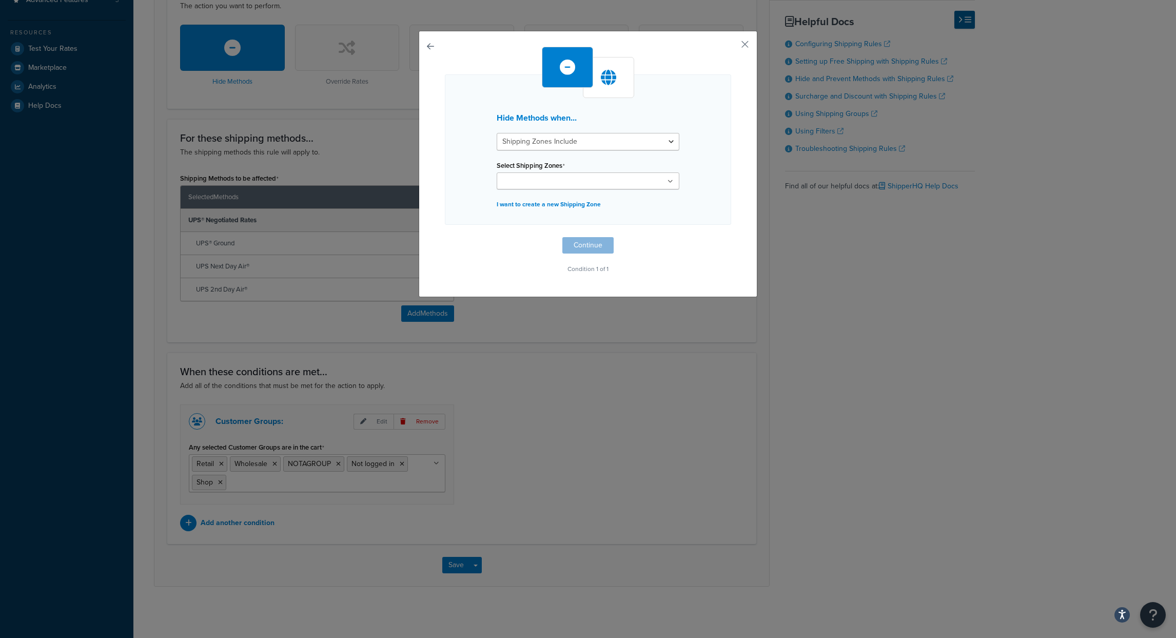
click at [543, 182] on input "Select Shipping Zones" at bounding box center [545, 181] width 91 height 11
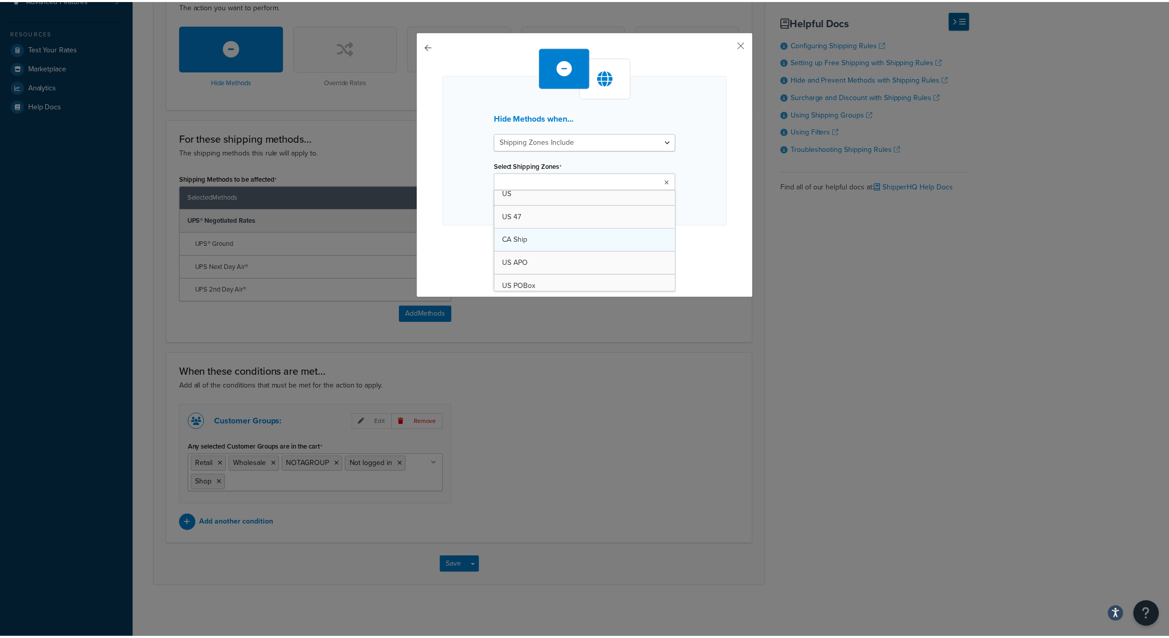
scroll to position [13, 0]
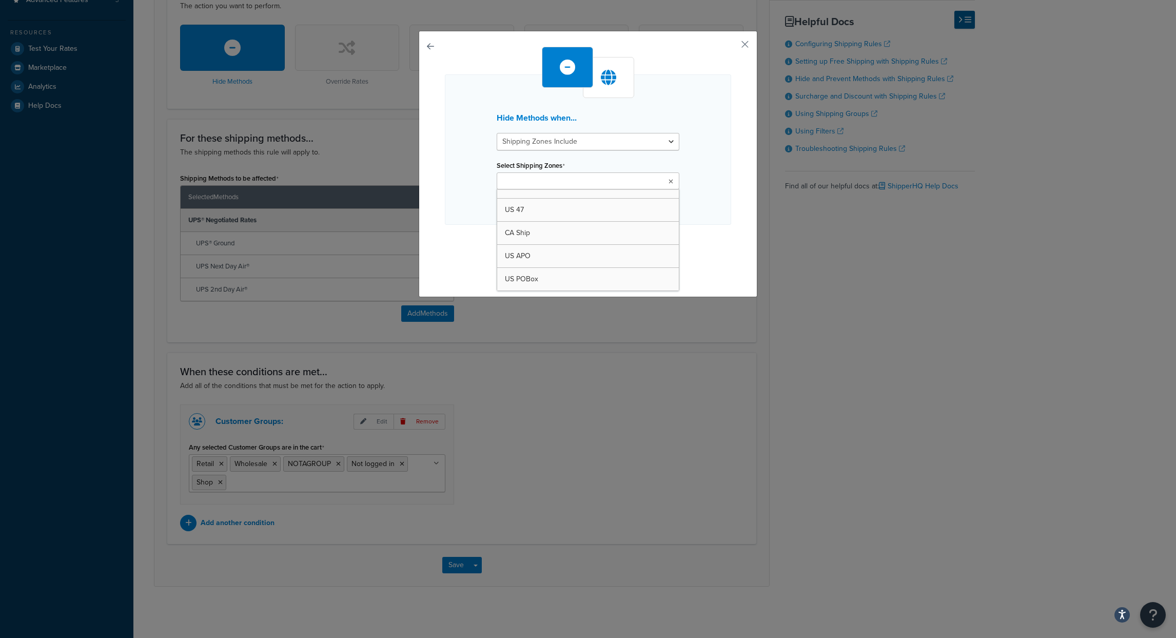
click at [699, 178] on div "Hide Methods when... Shipping Zones Include Shipping Zones Do Not Include Selec…" at bounding box center [588, 149] width 286 height 150
click at [731, 47] on button "button" at bounding box center [730, 48] width 3 height 3
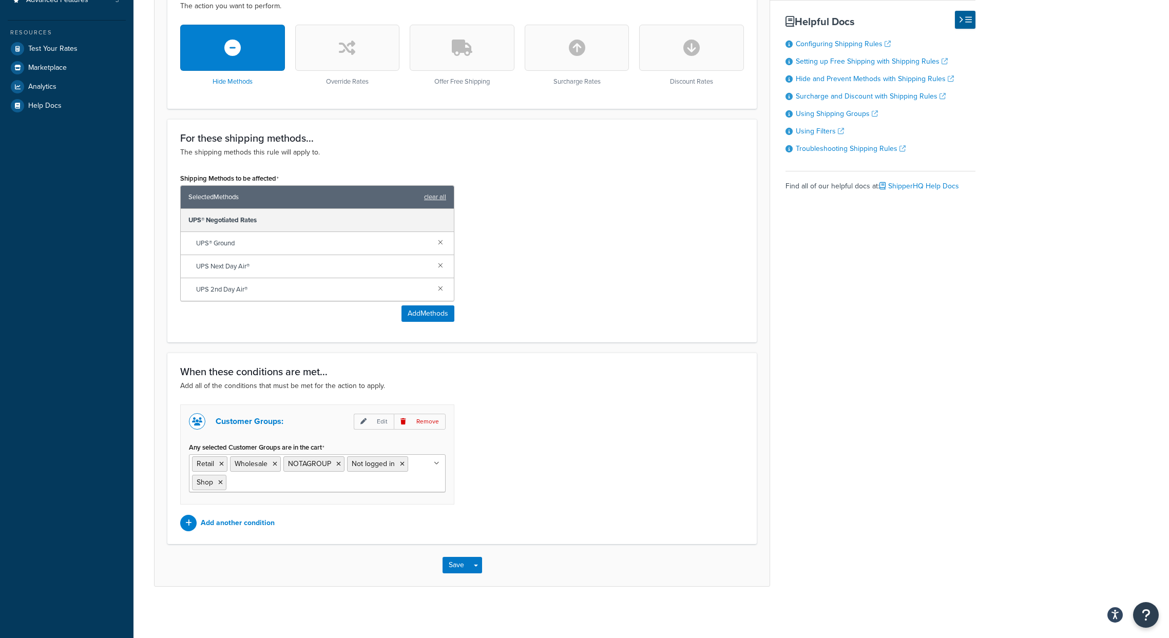
click at [823, 334] on div "Basic Setup Advanced Specify the action you would like to perform and the shipp…" at bounding box center [564, 189] width 821 height 795
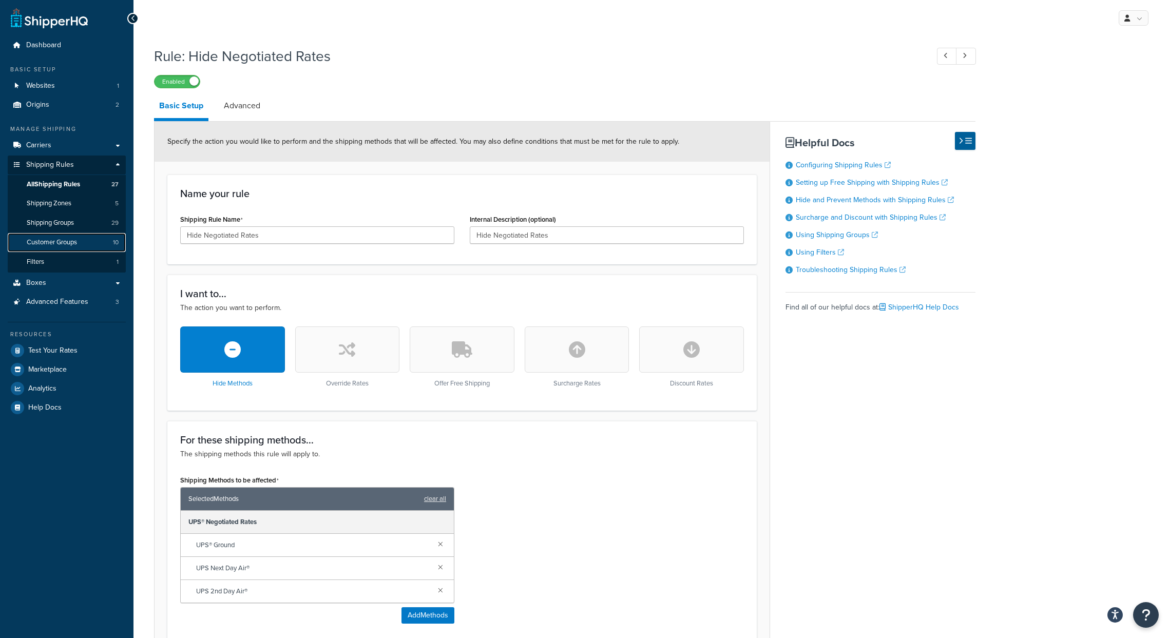
click at [57, 245] on span "Customer Groups" at bounding box center [52, 242] width 50 height 9
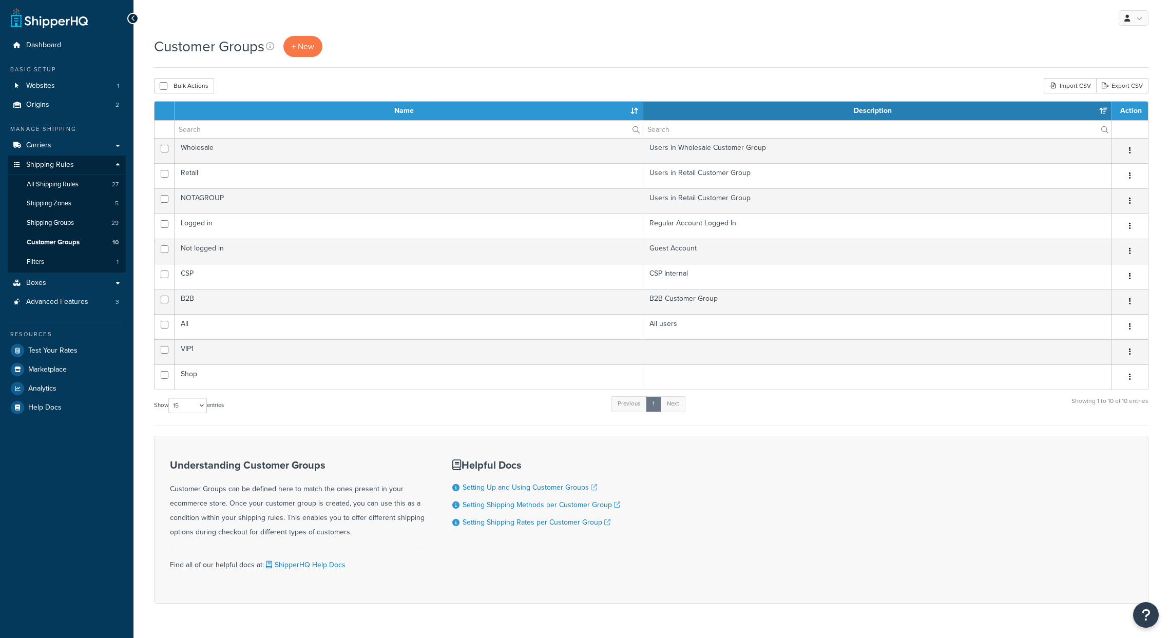
select select "15"
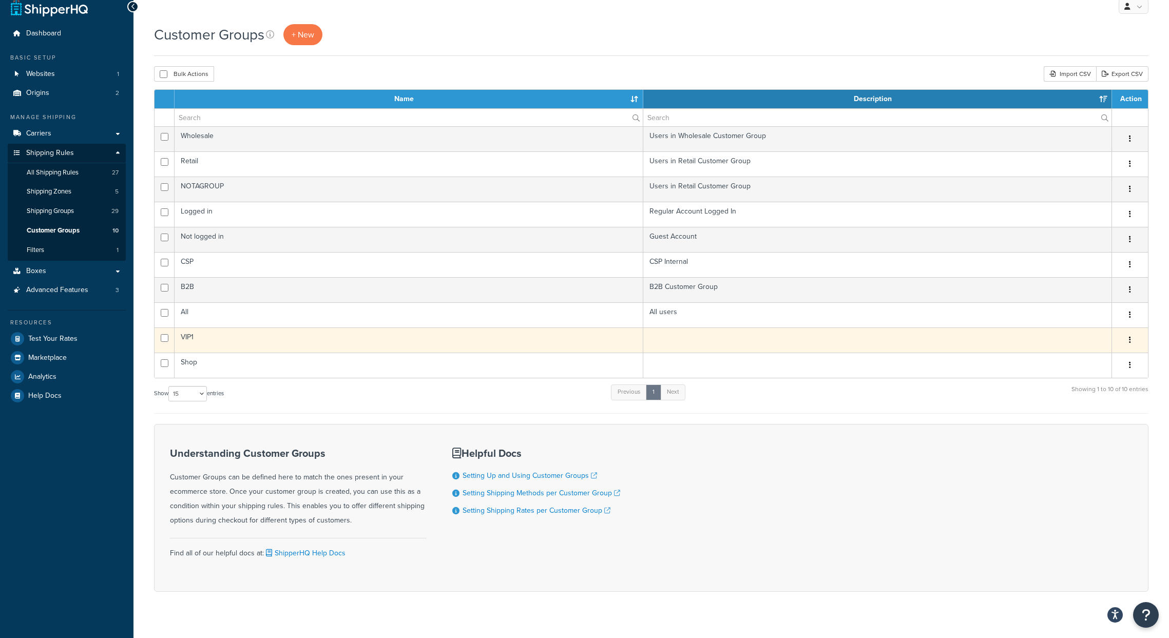
scroll to position [27, 0]
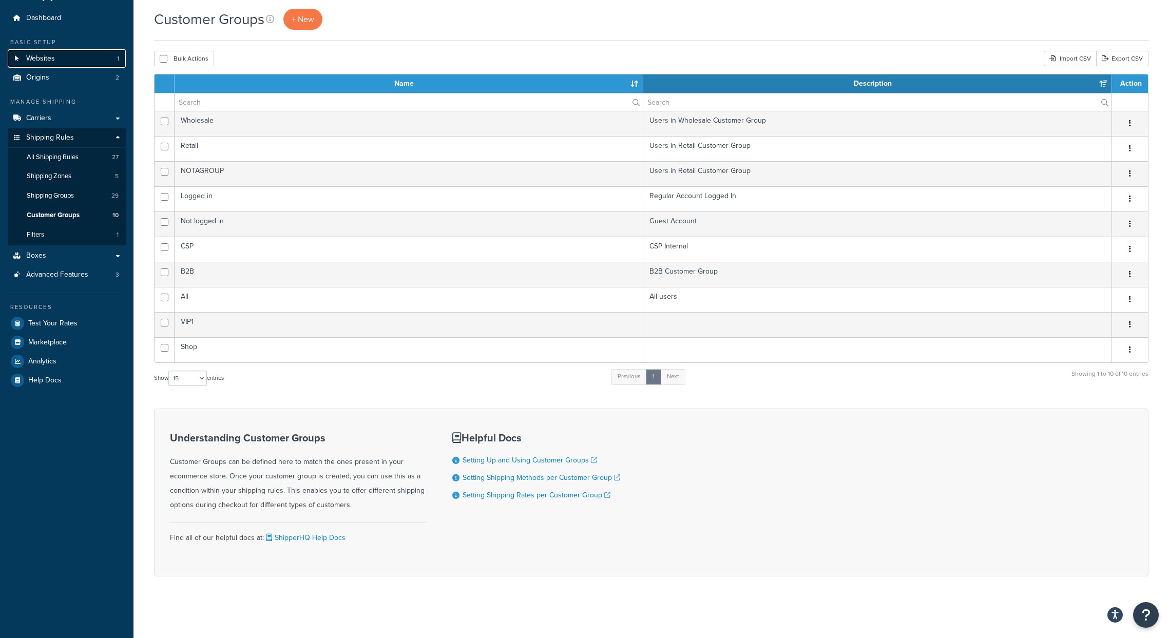
click at [45, 56] on span "Websites" at bounding box center [40, 58] width 29 height 9
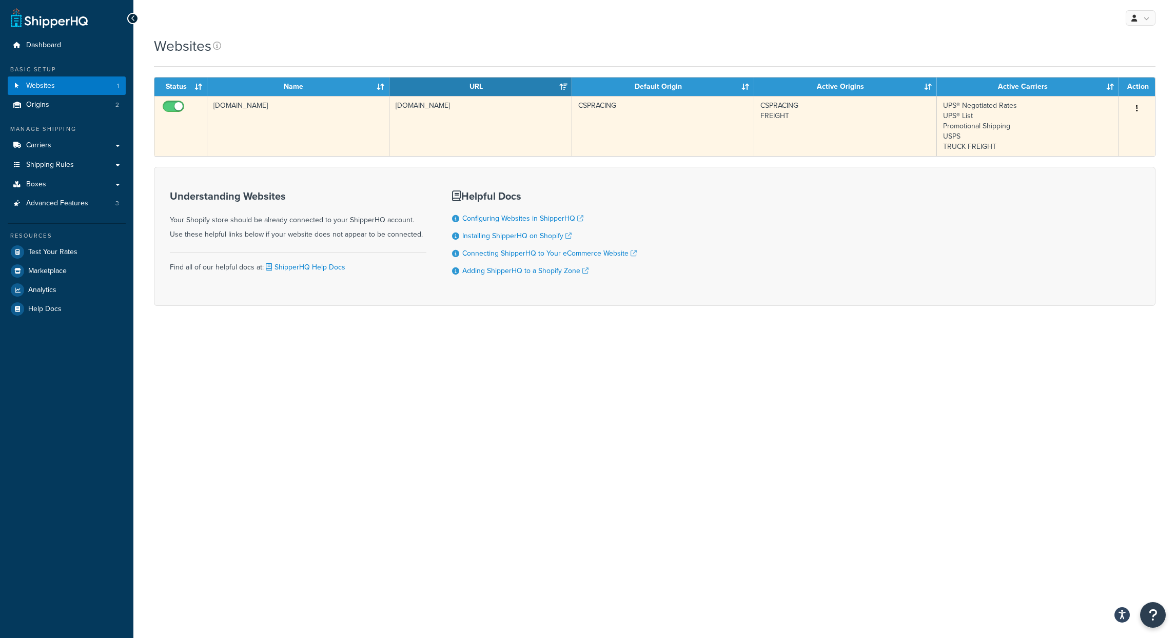
copy td "[DOMAIN_NAME]"
drag, startPoint x: 301, startPoint y: 104, endPoint x: 215, endPoint y: 108, distance: 86.3
click at [215, 108] on td "[DOMAIN_NAME]" at bounding box center [298, 126] width 182 height 60
